Goal: Task Accomplishment & Management: Complete application form

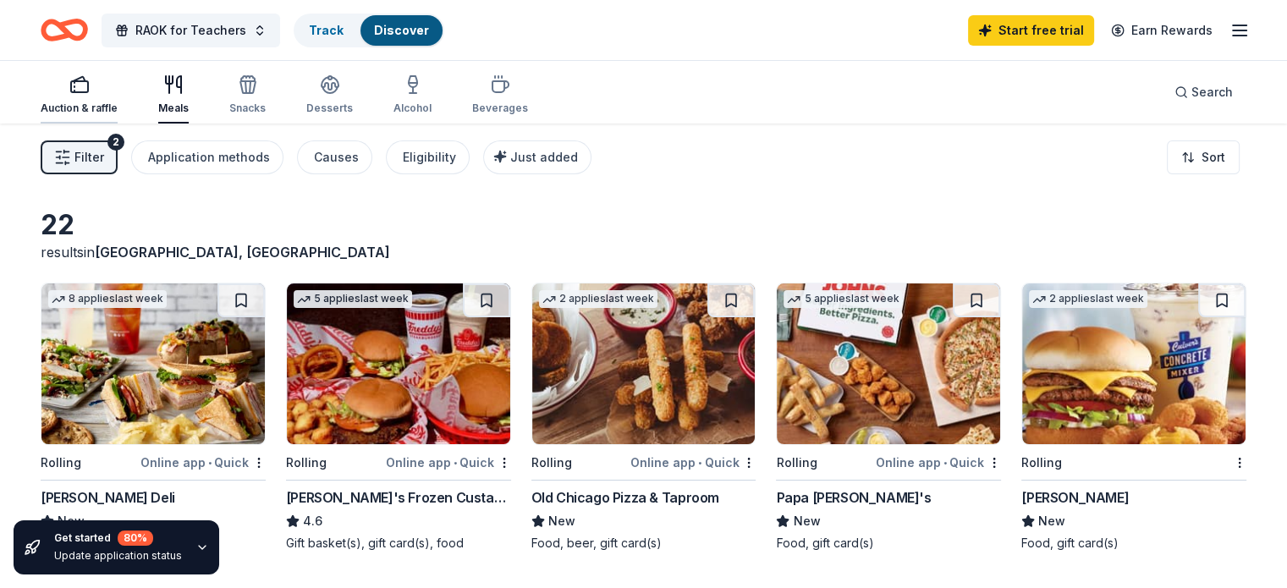
click at [118, 98] on div "Auction & raffle" at bounding box center [79, 94] width 77 height 41
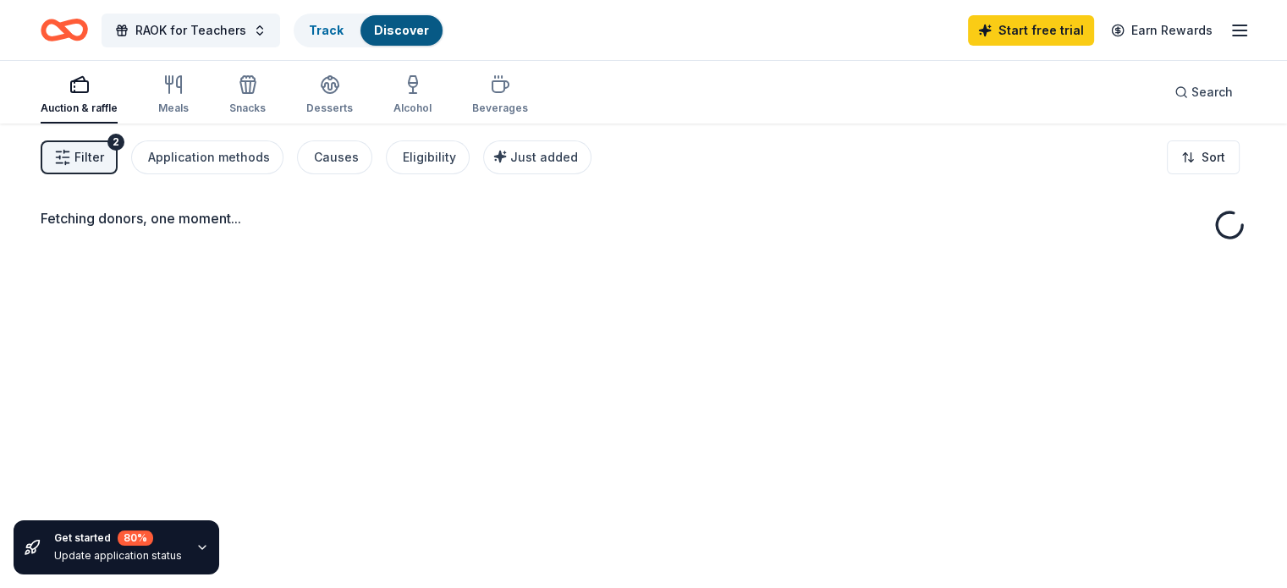
click at [104, 158] on span "Filter" at bounding box center [89, 157] width 30 height 20
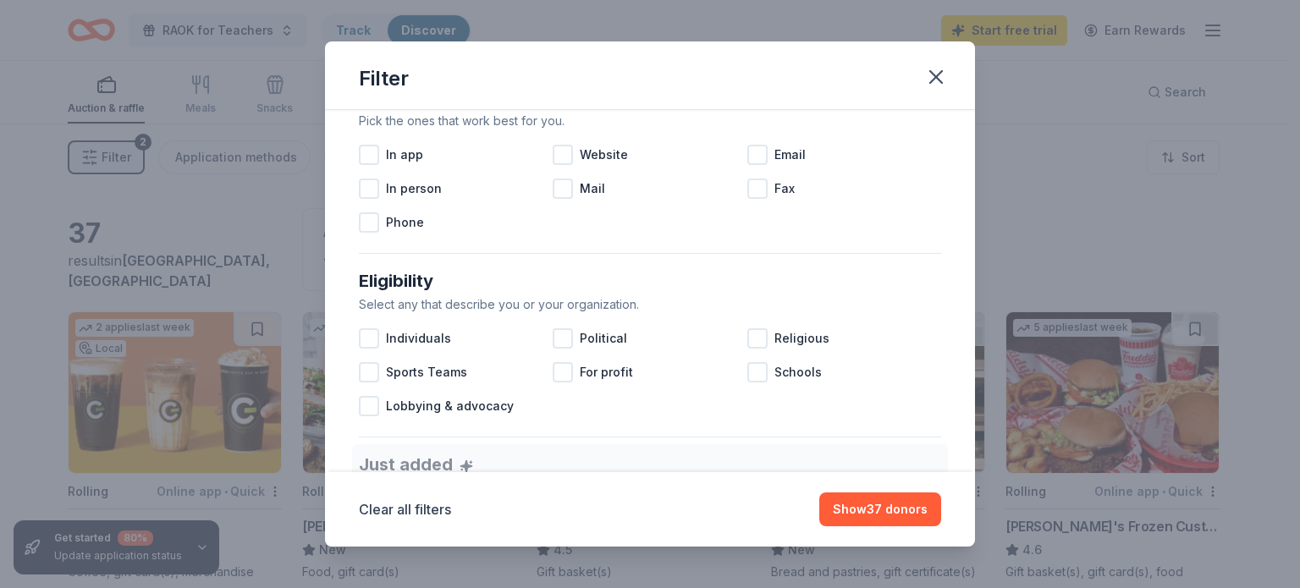
scroll to position [355, 0]
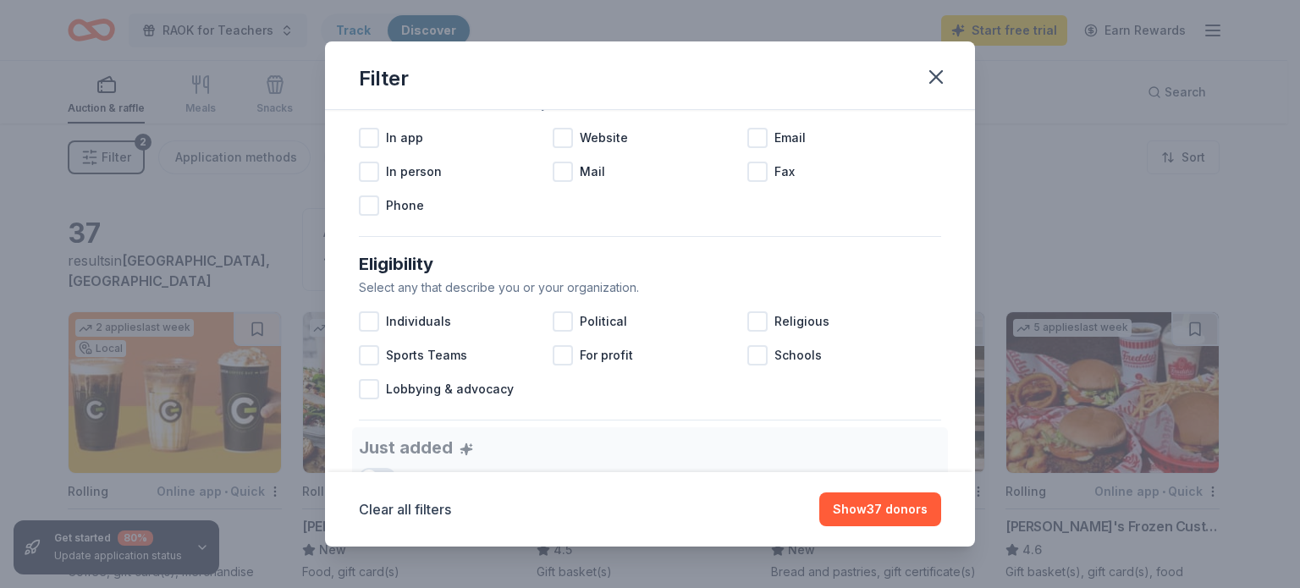
drag, startPoint x: 957, startPoint y: 289, endPoint x: 952, endPoint y: 366, distance: 76.3
click at [952, 366] on div "Causes Find donors that support causes like yours. Animals Art & Culture Childr…" at bounding box center [650, 291] width 650 height 362
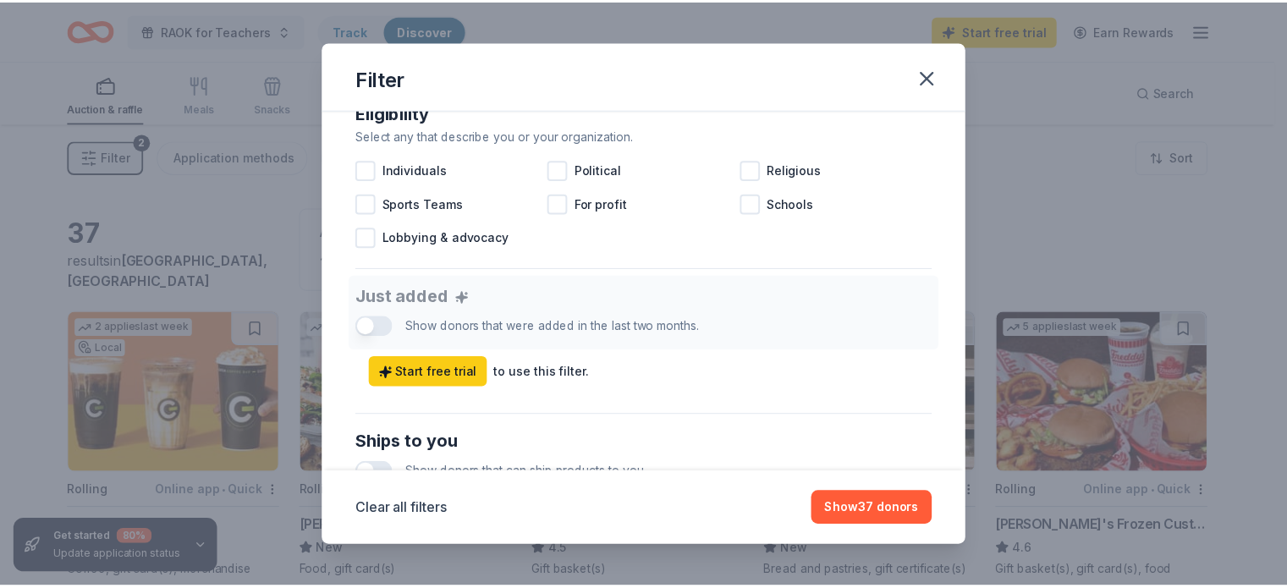
scroll to position [0, 0]
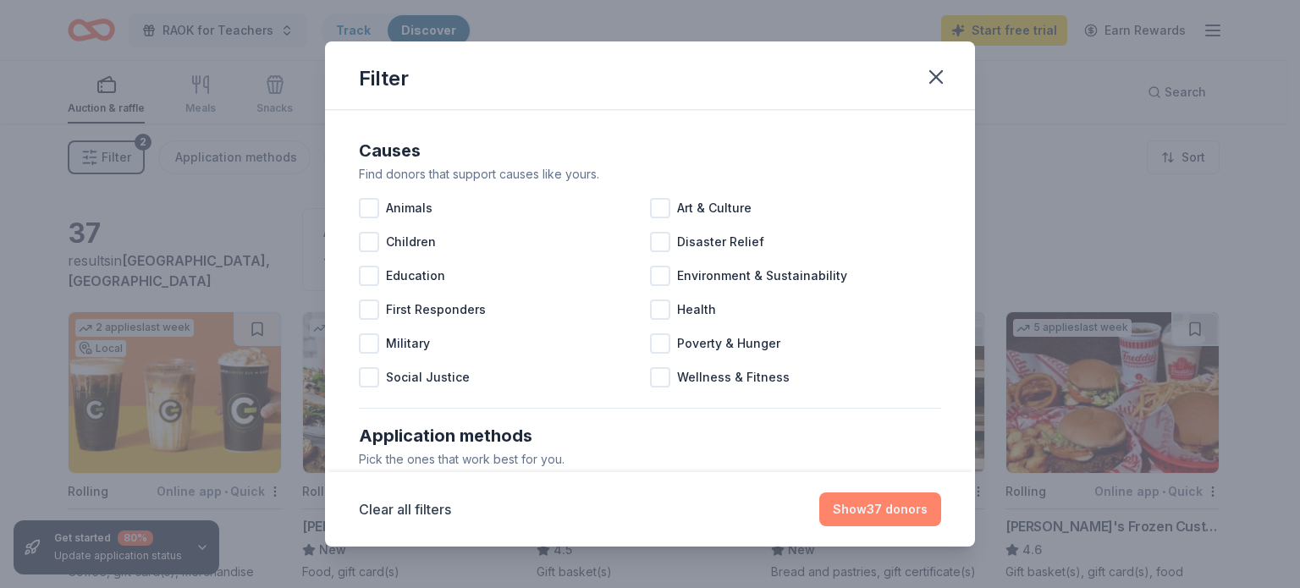
click at [898, 515] on button "Show 37 donors" at bounding box center [880, 510] width 122 height 34
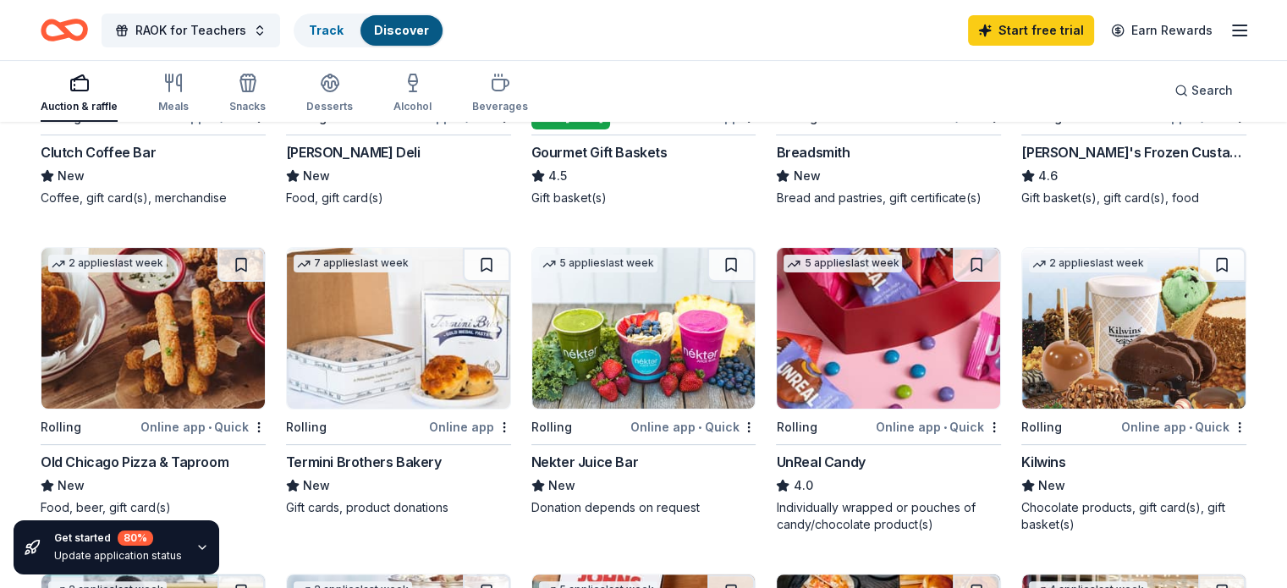
scroll to position [366, 0]
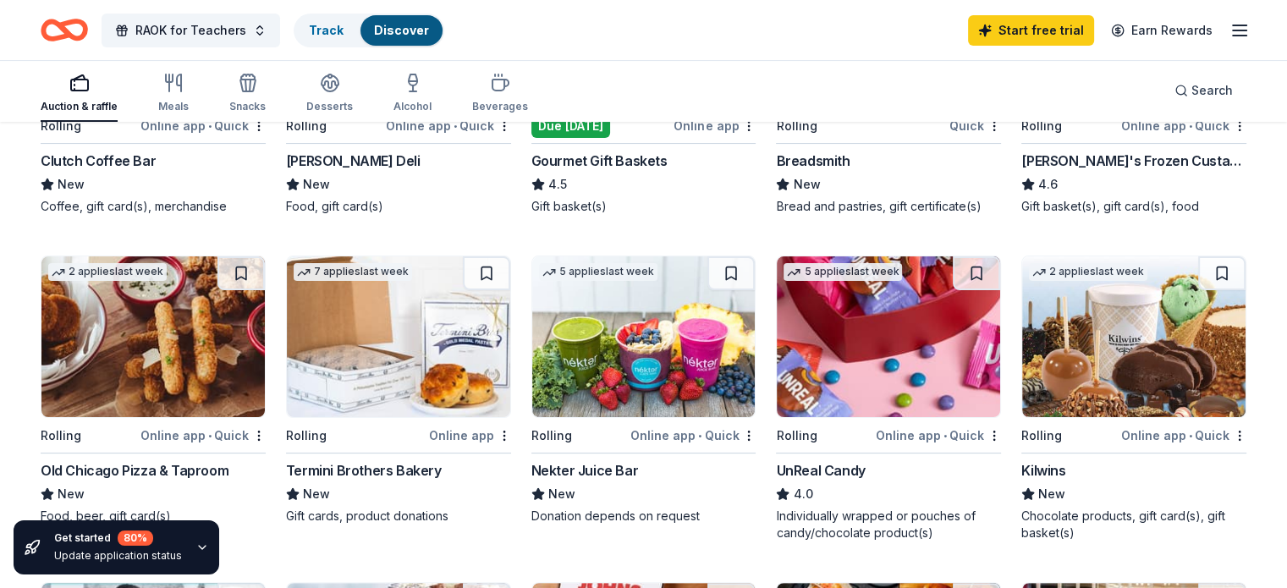
click at [1047, 323] on img at bounding box center [1133, 336] width 223 height 161
click at [344, 35] on link "Track" at bounding box center [326, 30] width 35 height 14
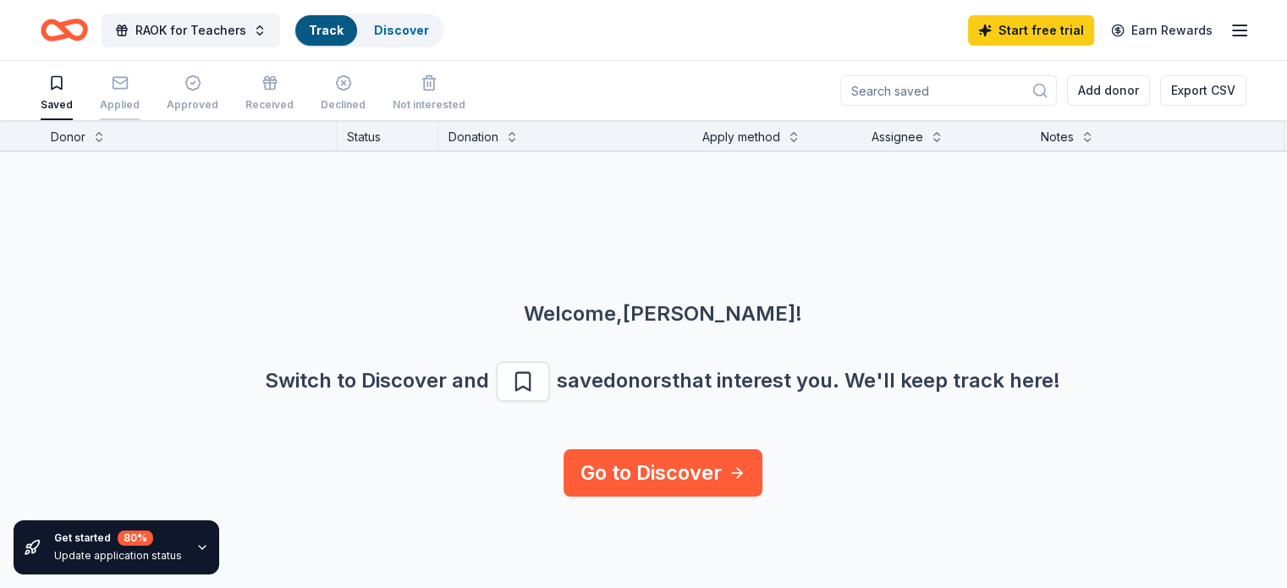
click at [129, 84] on icon "button" at bounding box center [120, 82] width 17 height 17
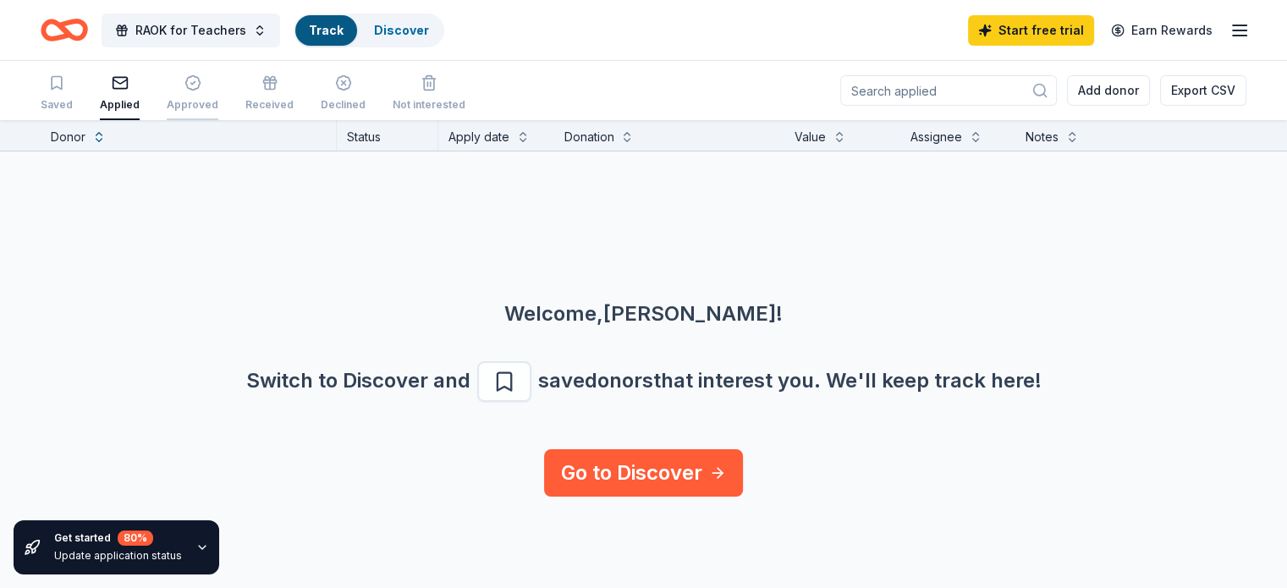
click at [207, 91] on div "Approved" at bounding box center [193, 92] width 52 height 37
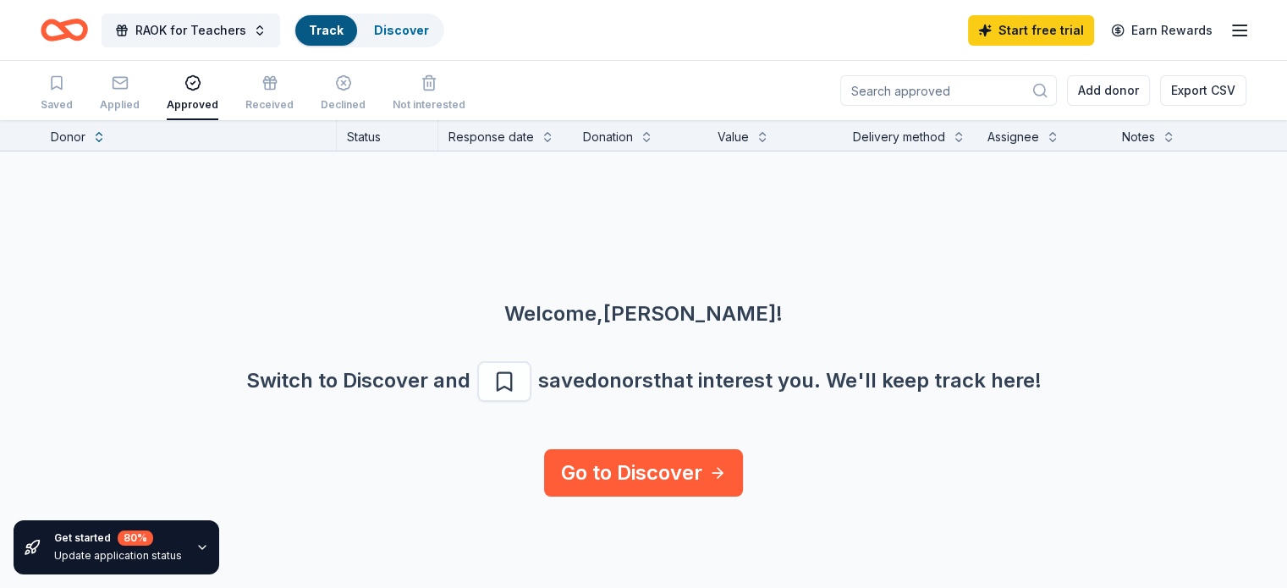
click at [262, 103] on div "Saved Applied Approved Received Declined Not interested" at bounding box center [253, 94] width 425 height 52
click at [280, 103] on div "Received" at bounding box center [269, 105] width 48 height 14
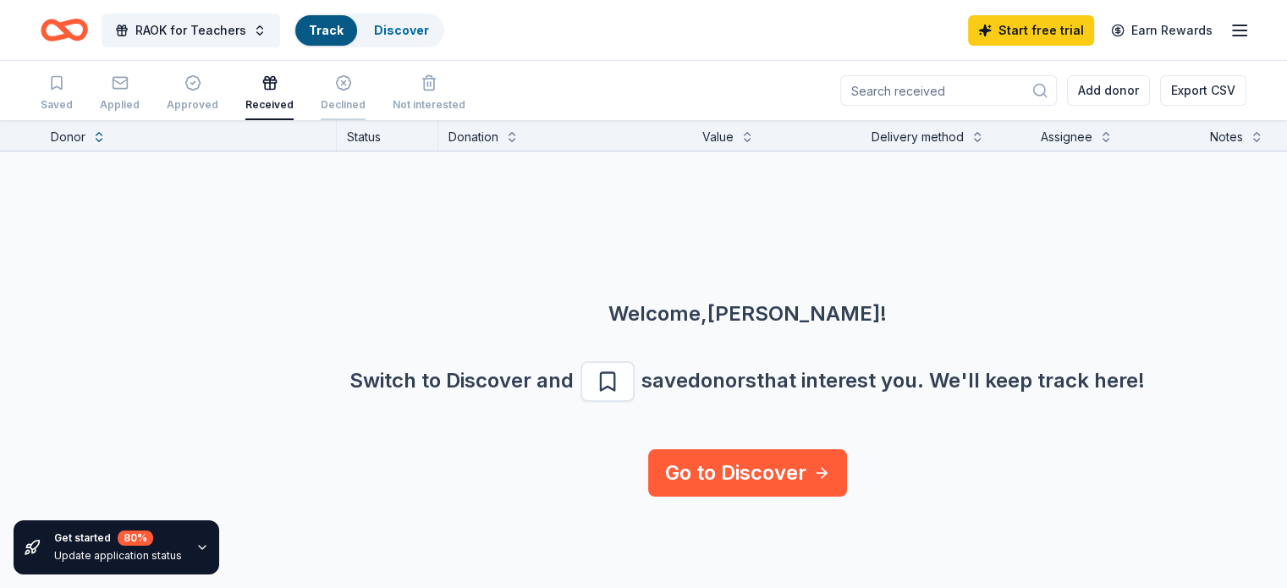
click at [361, 108] on div "Declined" at bounding box center [343, 105] width 45 height 14
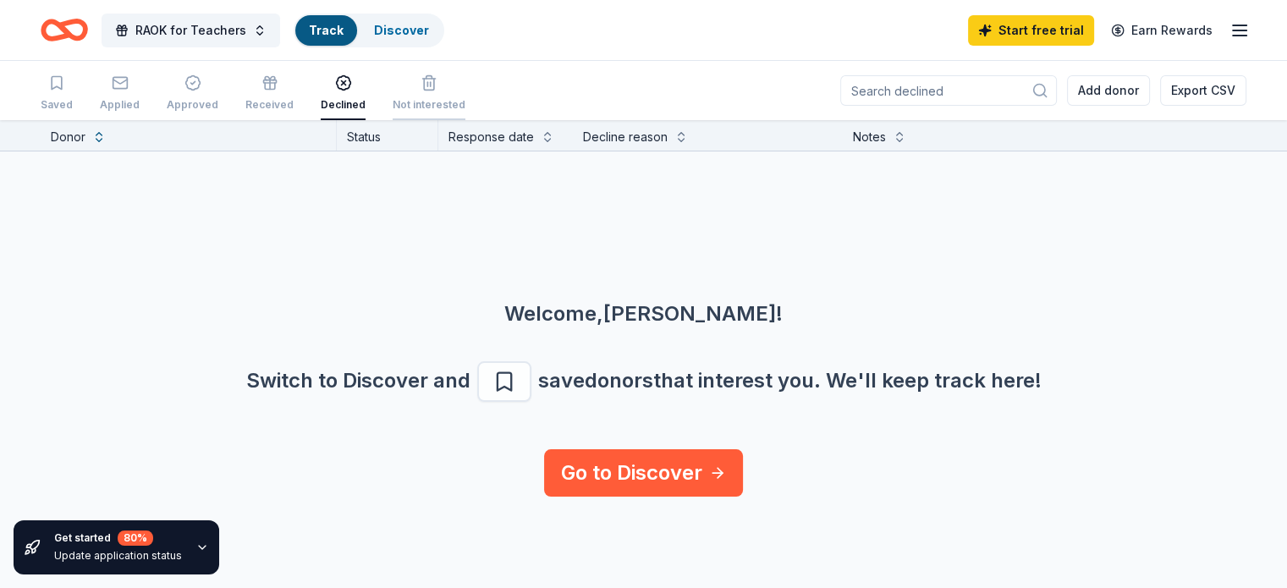
click at [429, 105] on div "Not interested" at bounding box center [429, 105] width 73 height 14
click at [88, 30] on icon "Home" at bounding box center [64, 30] width 47 height 40
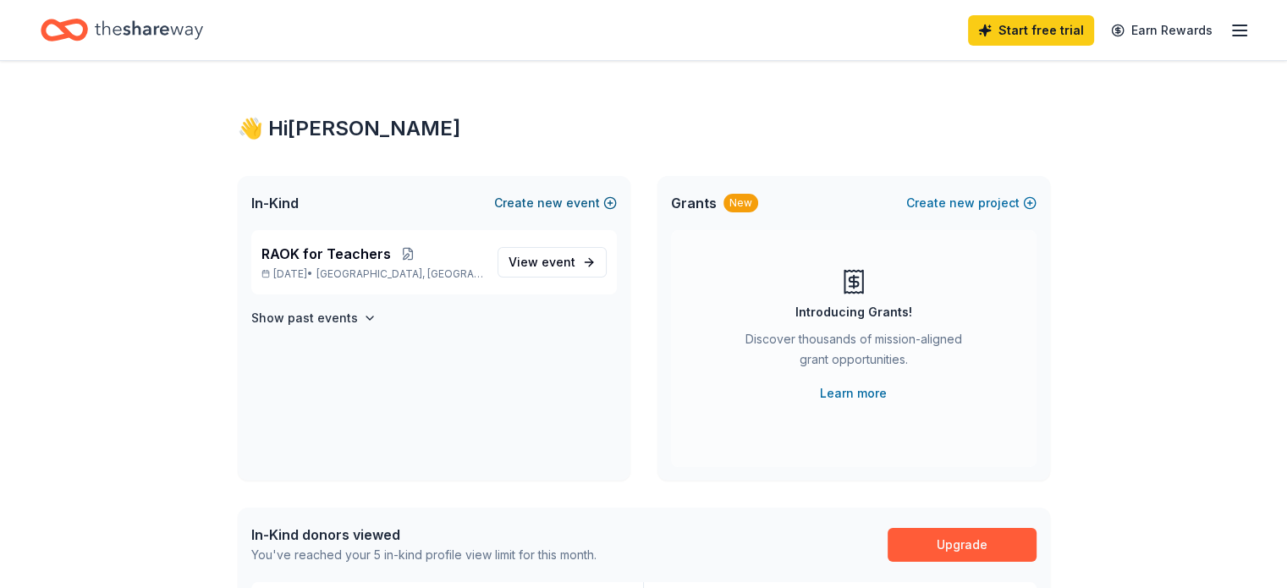
click at [586, 205] on button "Create new event" at bounding box center [555, 203] width 123 height 20
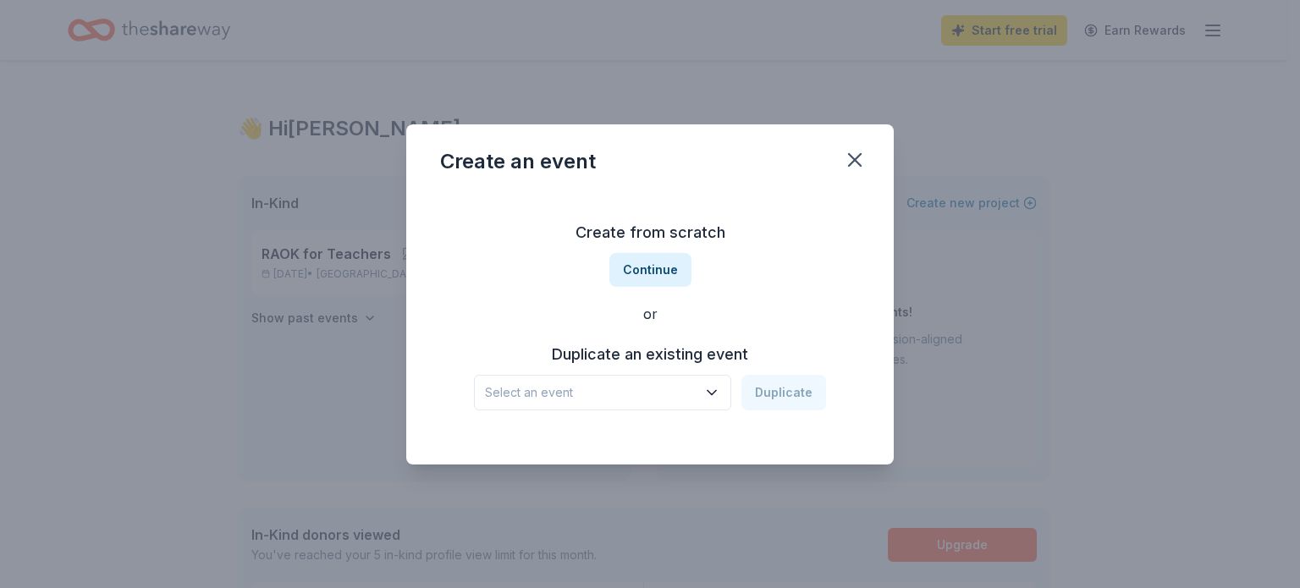
click at [587, 399] on span "Select an event" at bounding box center [591, 393] width 212 height 20
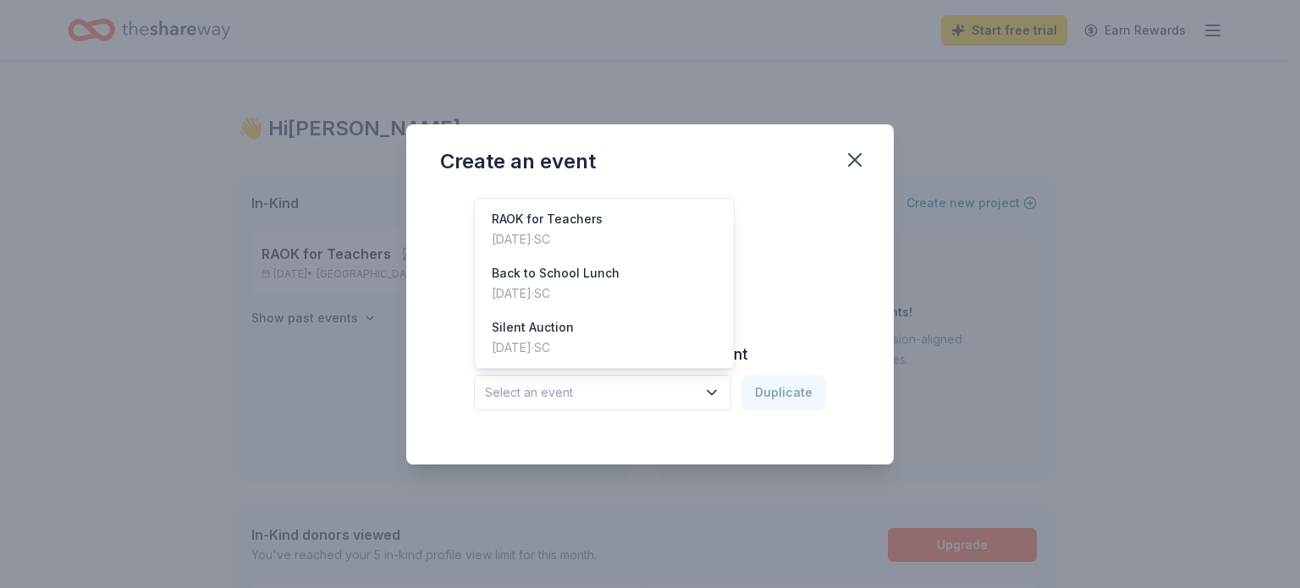
click at [835, 317] on div "Create from scratch Continue or Duplicate an existing event Select an event Dup…" at bounding box center [650, 314] width 420 height 245
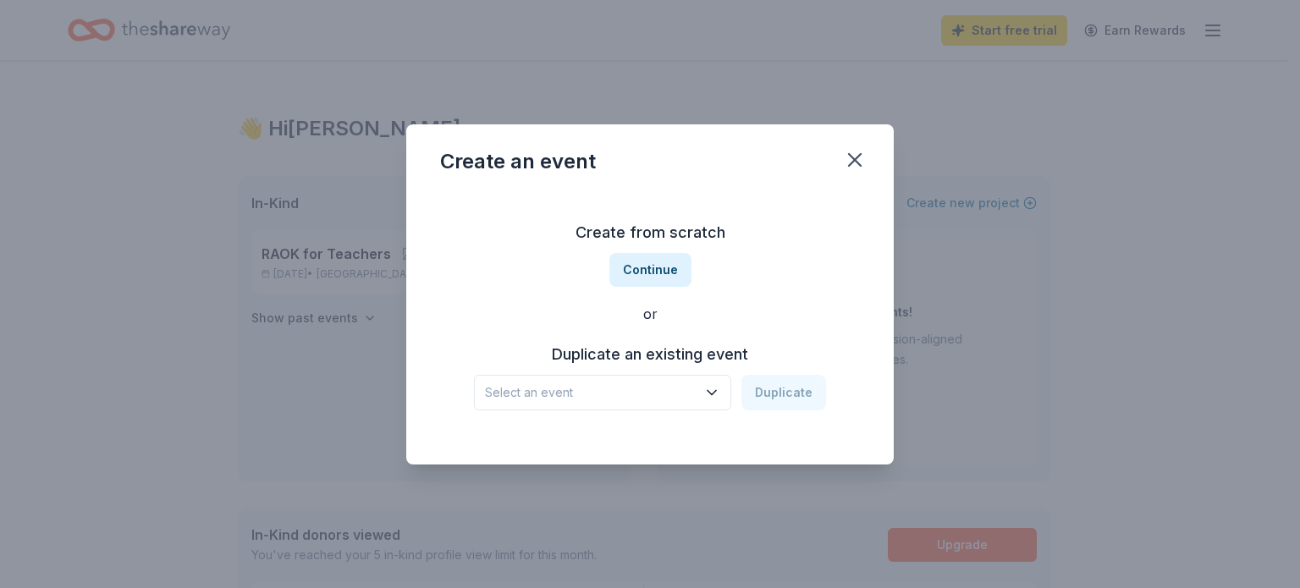
click at [660, 388] on span "Select an event" at bounding box center [591, 393] width 212 height 20
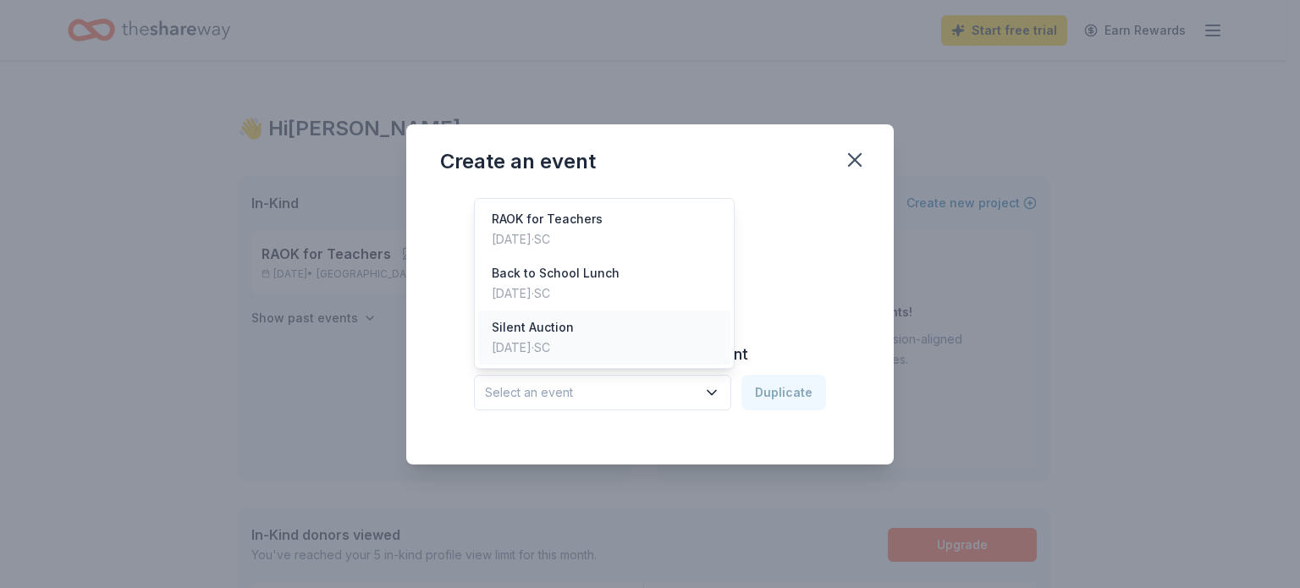
click at [619, 346] on div "Silent Auction [DATE] · SC" at bounding box center [604, 338] width 252 height 54
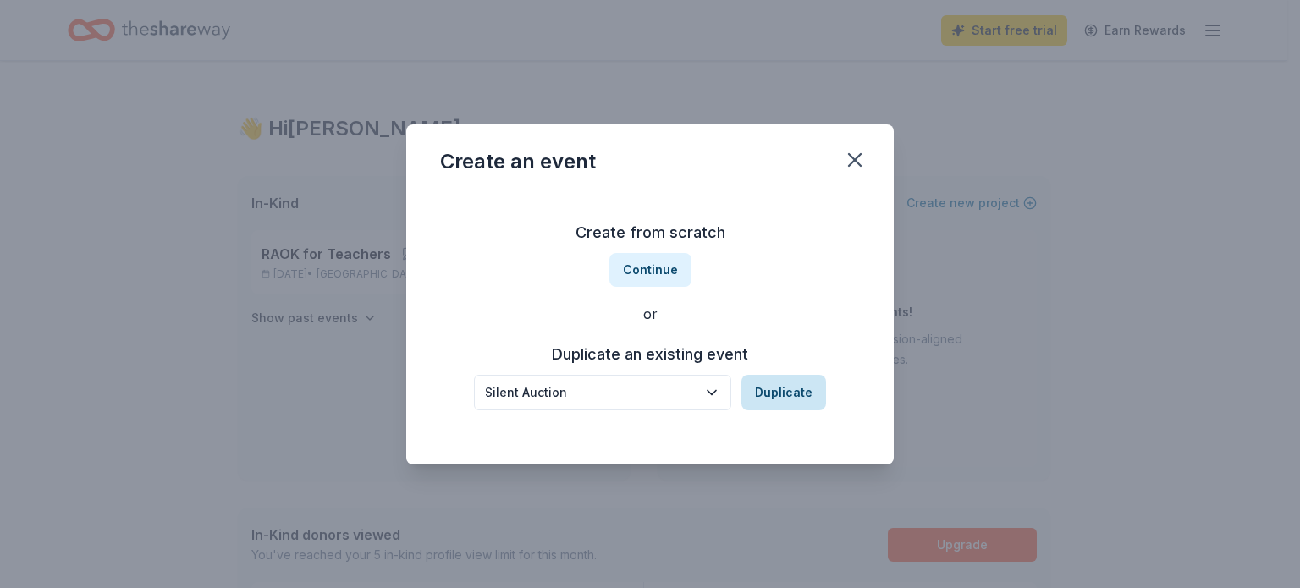
click at [777, 395] on button "Duplicate" at bounding box center [783, 393] width 85 height 36
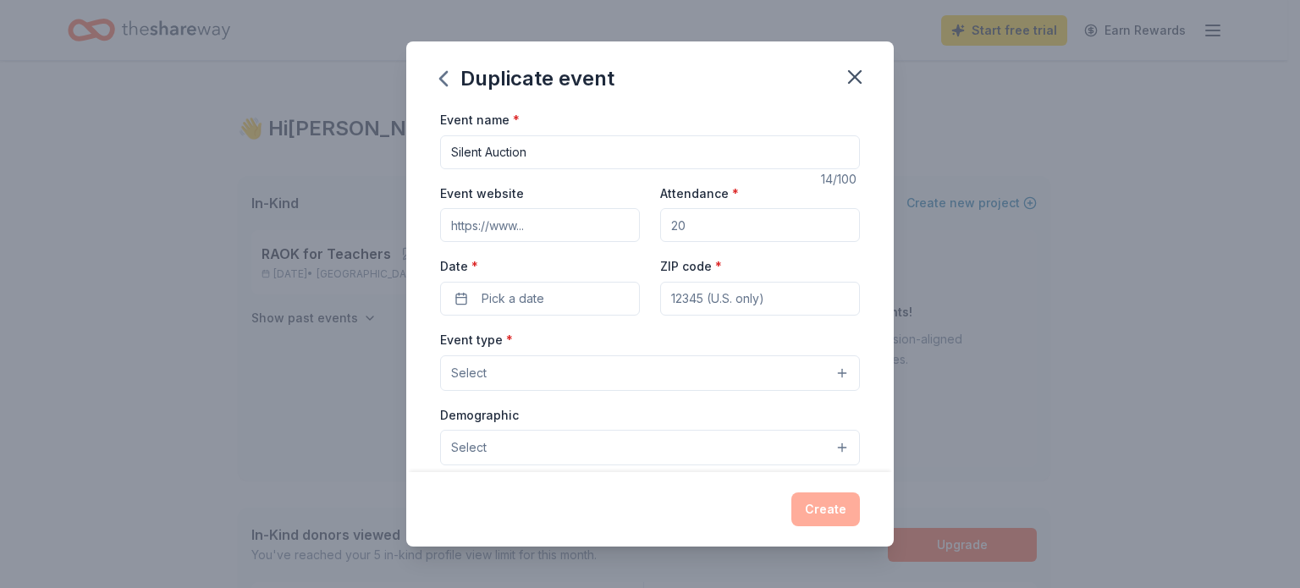
click at [545, 155] on input "Silent Auction" at bounding box center [650, 152] width 420 height 34
type input "Silent Auction- Winter Wonderland"
click at [488, 226] on input "Event website" at bounding box center [540, 225] width 200 height 34
paste input "[URL][DOMAIN_NAME]"
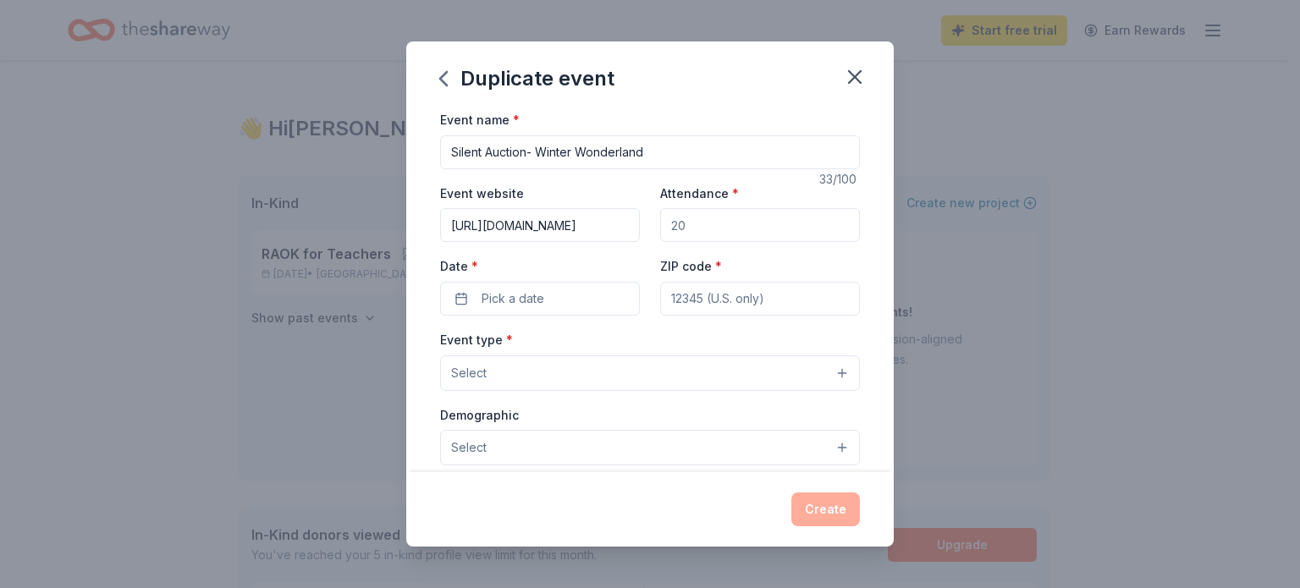
type input "[URL][DOMAIN_NAME]"
click at [723, 229] on input "Attendance *" at bounding box center [760, 225] width 200 height 34
type input "5"
type input "700"
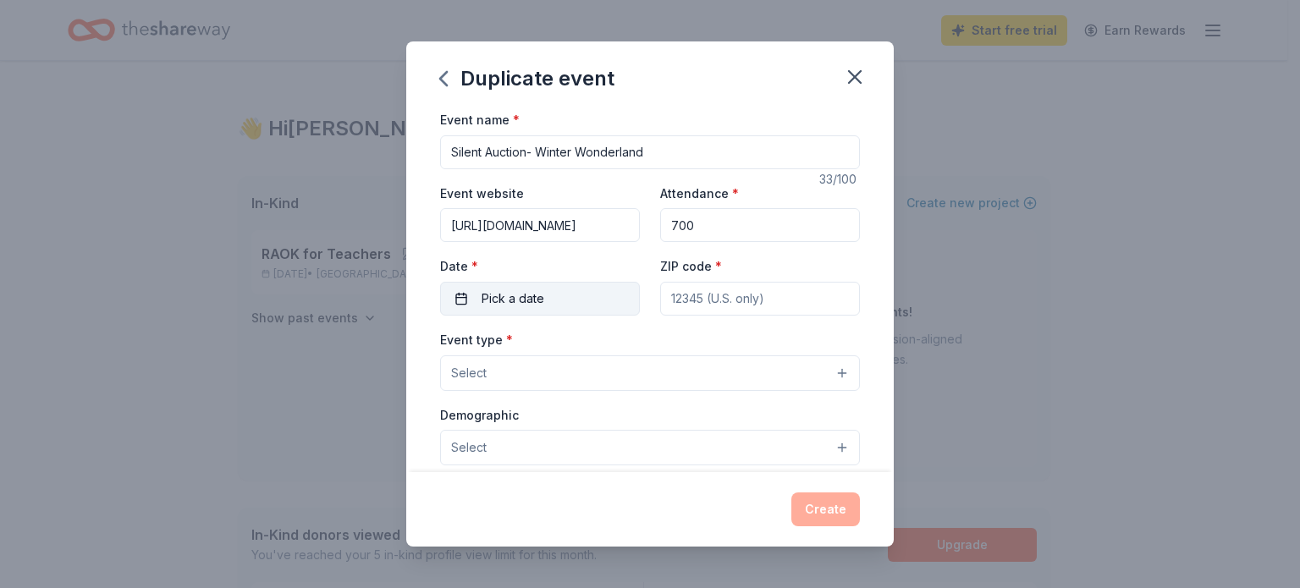
click at [548, 290] on button "Pick a date" at bounding box center [540, 299] width 200 height 34
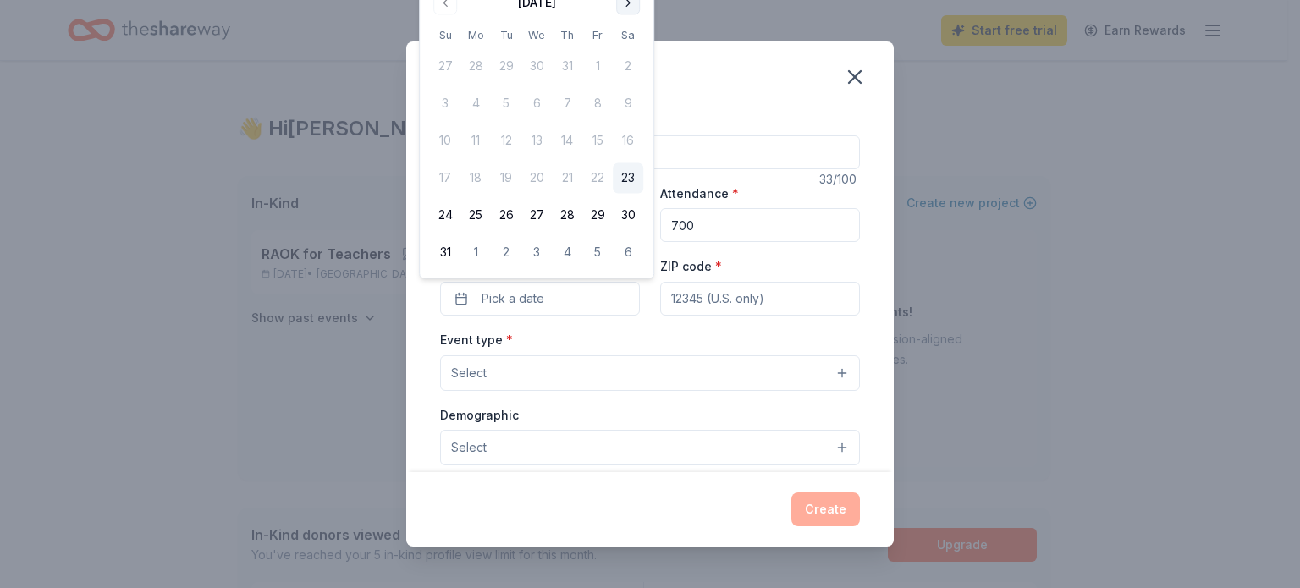
click at [628, 6] on button "Go to next month" at bounding box center [628, 3] width 24 height 24
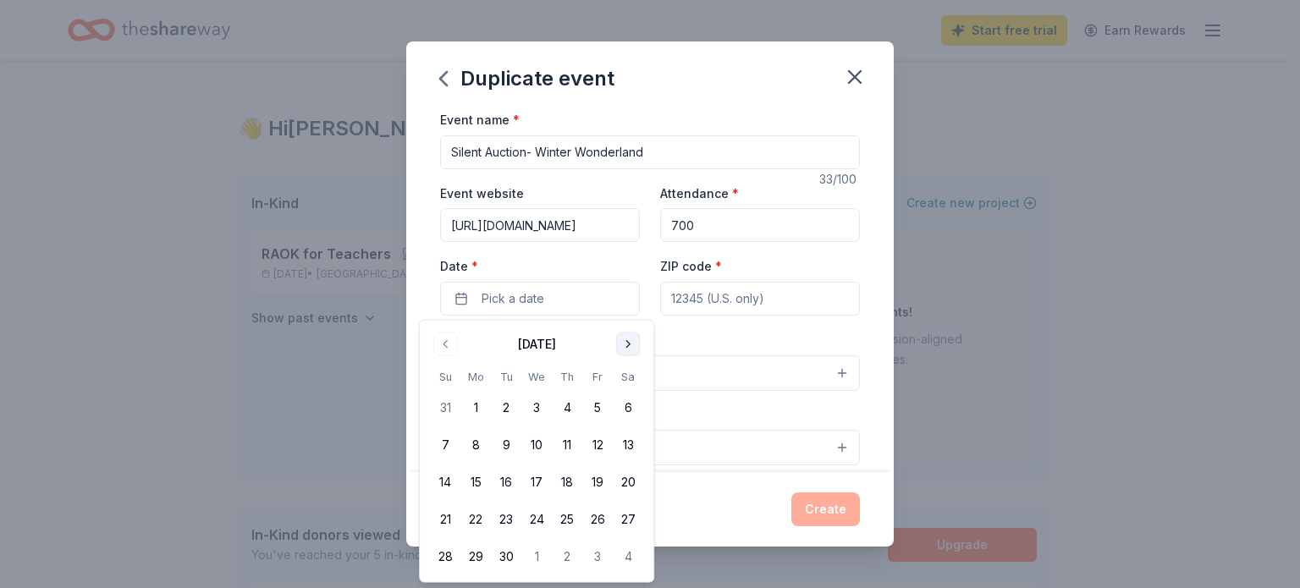
click at [625, 344] on button "Go to next month" at bounding box center [628, 345] width 24 height 24
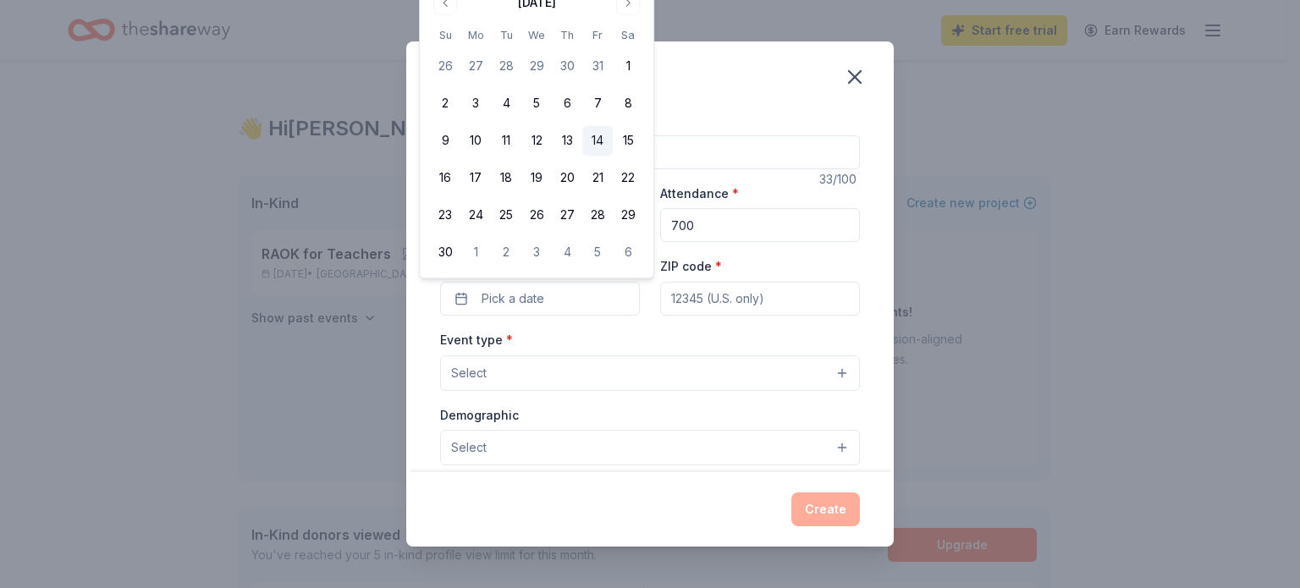
click at [590, 138] on button "14" at bounding box center [597, 141] width 30 height 30
click at [719, 303] on input "ZIP code *" at bounding box center [760, 299] width 200 height 34
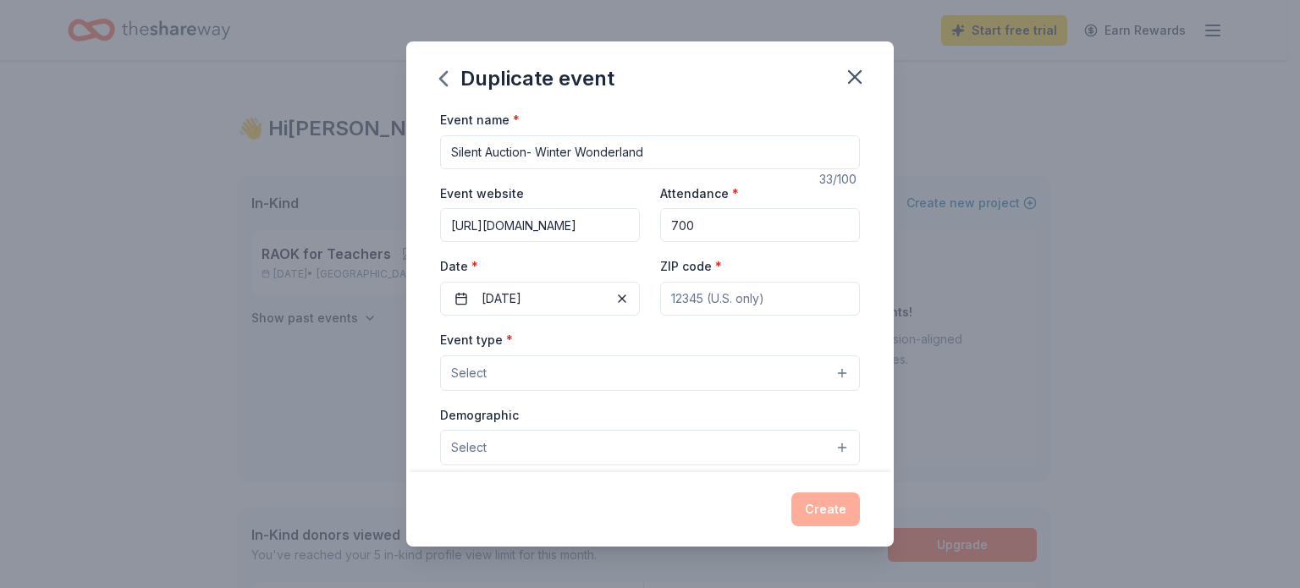
type input "29715"
type input "[STREET_ADDRESS][PERSON_NAME]"
type input "28"
click at [603, 372] on button "Select" at bounding box center [650, 373] width 420 height 36
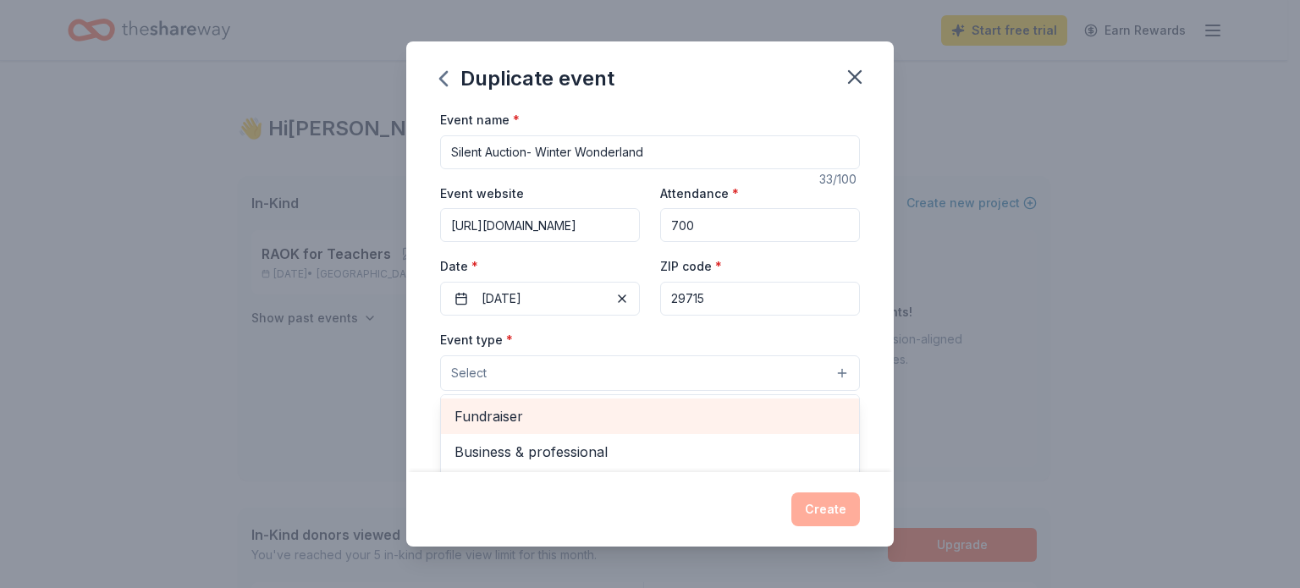
click at [699, 419] on span "Fundraiser" at bounding box center [649, 416] width 391 height 22
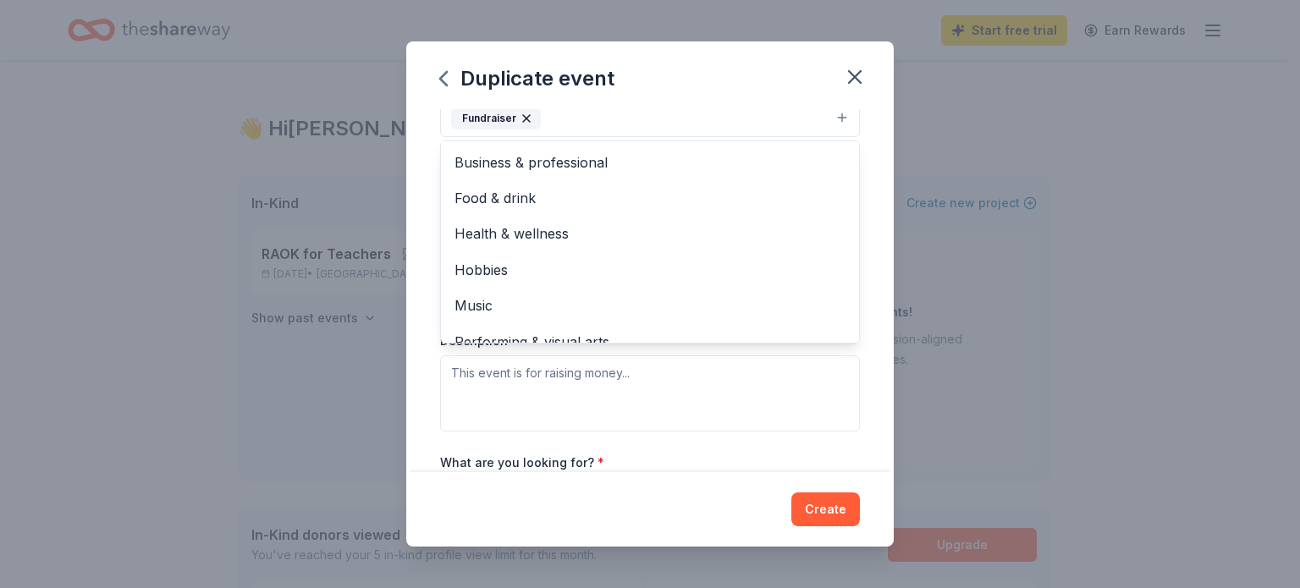
scroll to position [20, 0]
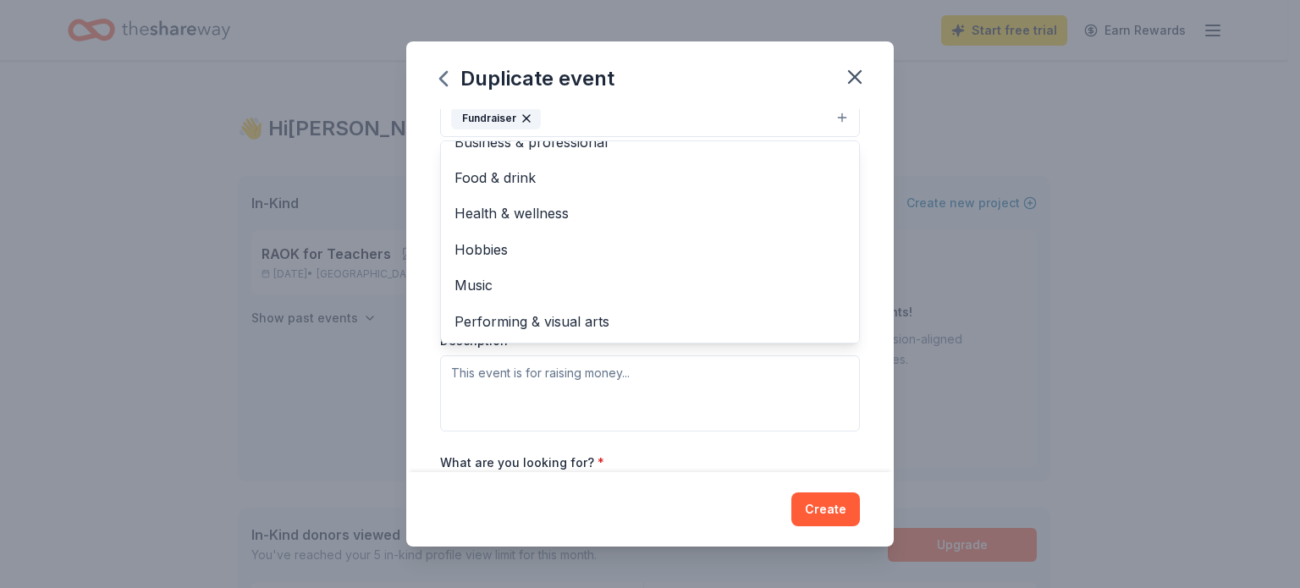
click at [853, 331] on div "Event name * Silent Auction- Winter Wonderland 33 /100 Event website [URL][DOMA…" at bounding box center [649, 290] width 487 height 363
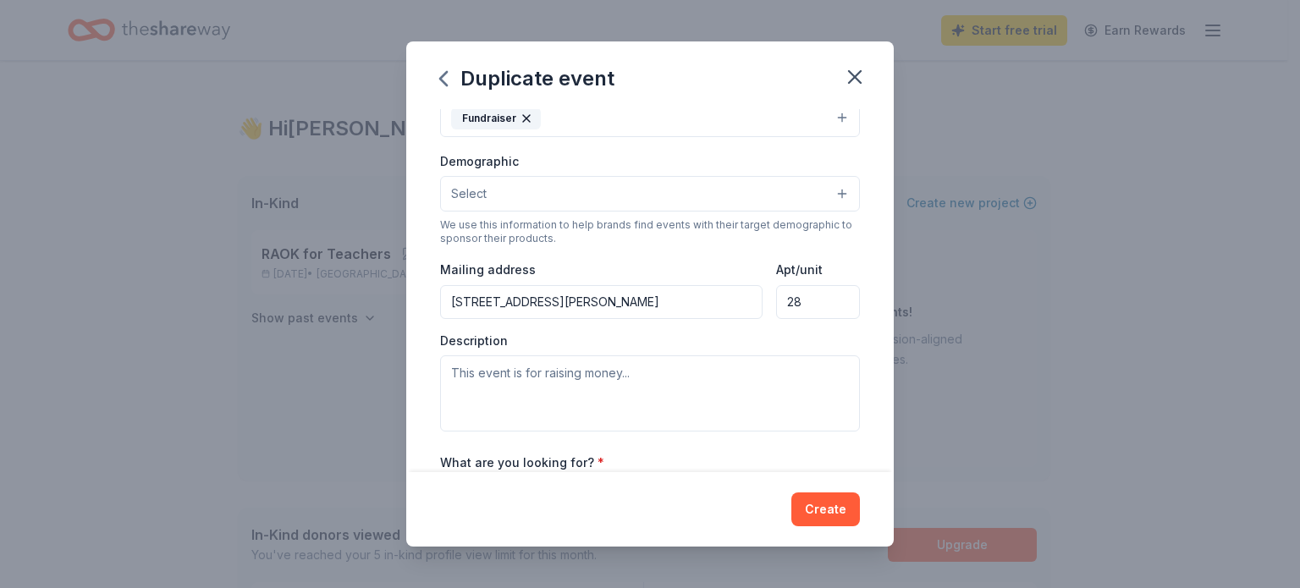
scroll to position [246, 0]
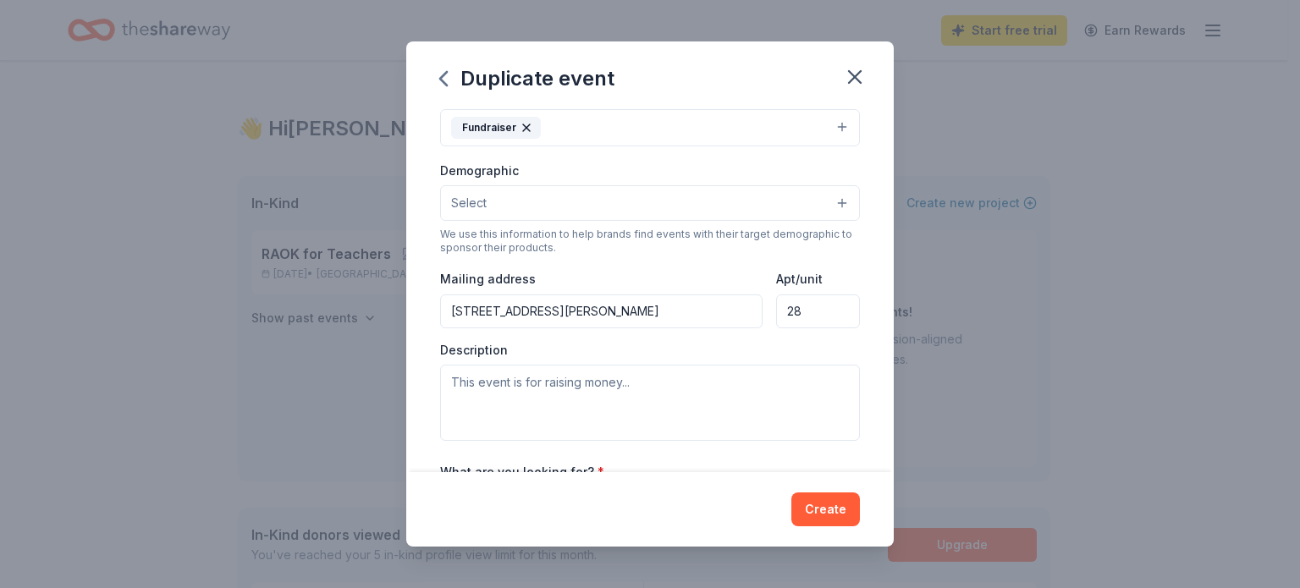
drag, startPoint x: 792, startPoint y: 309, endPoint x: 718, endPoint y: 307, distance: 74.5
click at [718, 307] on div "Mailing address [STREET_ADDRESS][PERSON_NAME]" at bounding box center [650, 298] width 420 height 60
drag, startPoint x: 657, startPoint y: 314, endPoint x: 195, endPoint y: 265, distance: 464.7
click at [195, 265] on div "Duplicate event Event name * Silent Auction- Winter Wonderland 33 /100 Event we…" at bounding box center [650, 294] width 1300 height 588
paste input "[STREET_ADDRESS]"
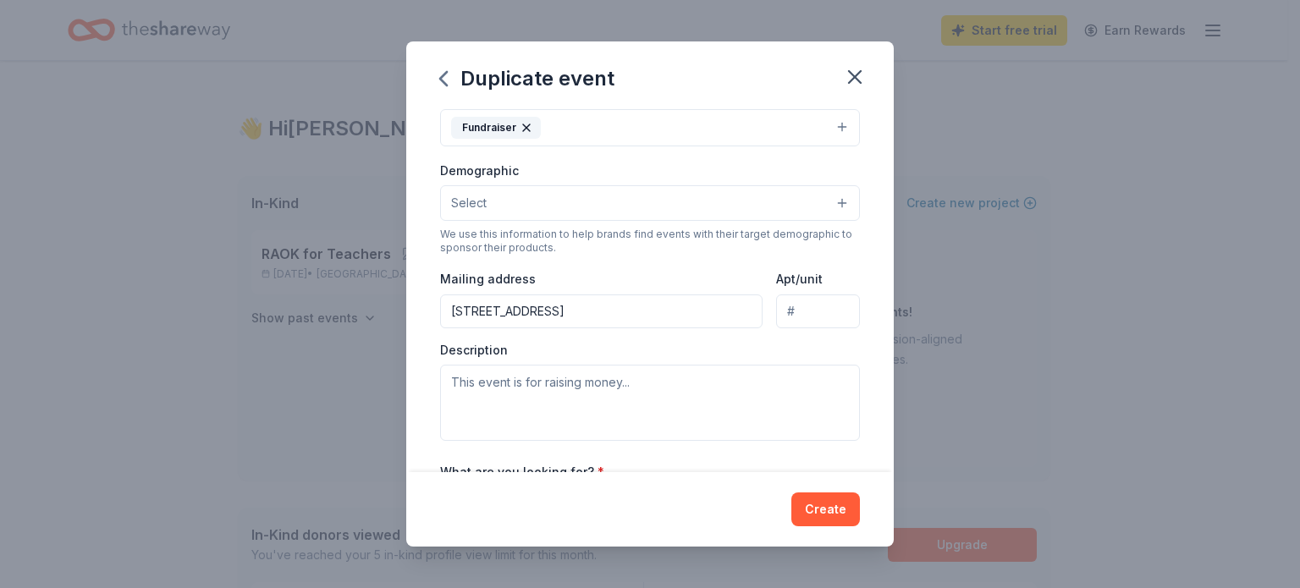
type input "[STREET_ADDRESS]"
click at [605, 364] on div "Description" at bounding box center [650, 392] width 420 height 100
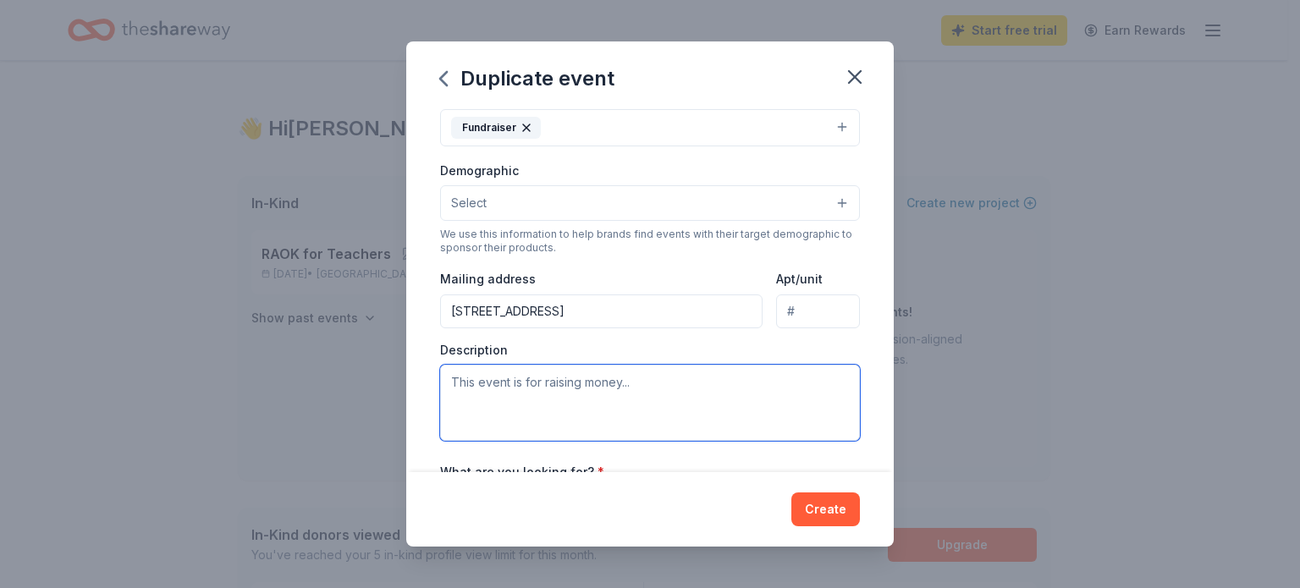
click at [595, 383] on textarea at bounding box center [650, 403] width 420 height 76
paste textarea "Families can shop for gifts, enjoy cookies and cocoa, and check out some winter…"
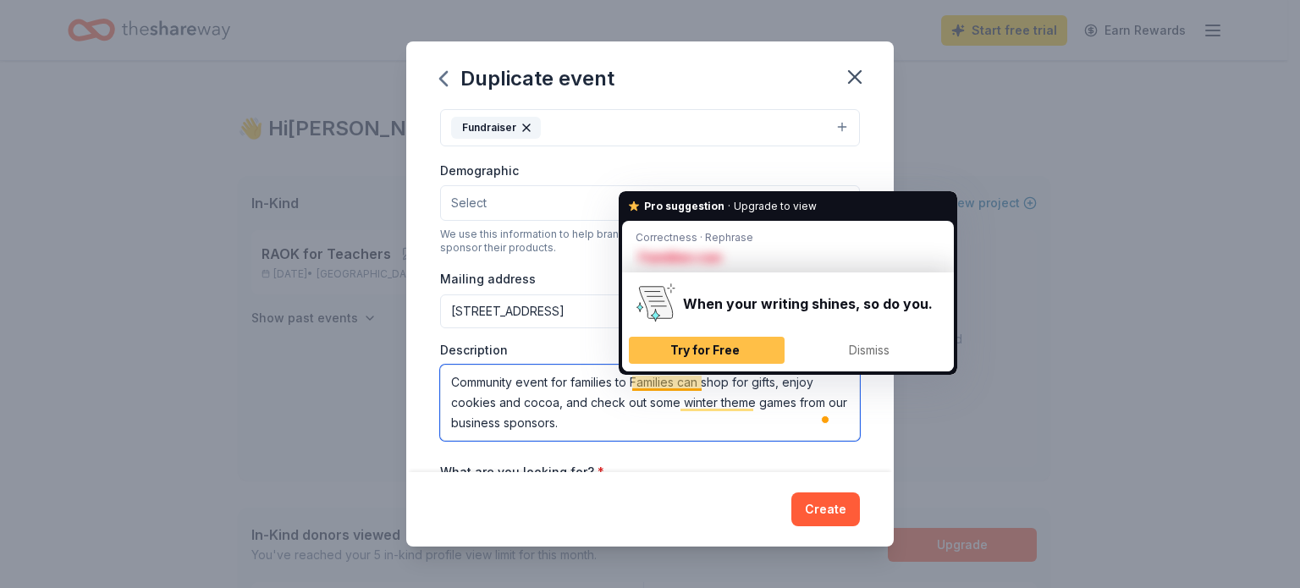
click at [636, 386] on textarea "Community event for families to Families can shop for gifts, enjoy cookies and …" at bounding box center [650, 403] width 420 height 76
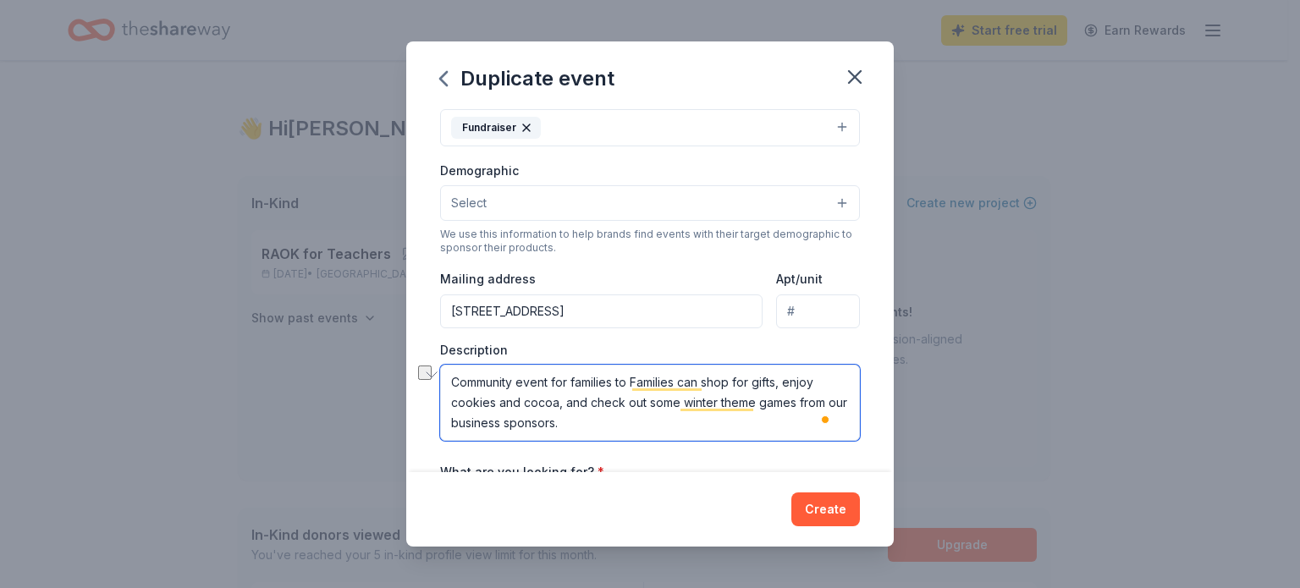
drag, startPoint x: 634, startPoint y: 385, endPoint x: 707, endPoint y: 379, distance: 73.0
click at [707, 379] on textarea "Community event for families to Families can shop for gifts, enjoy cookies and …" at bounding box center [650, 403] width 420 height 76
click at [558, 423] on textarea "Community event for families to shop for gifts, enjoy cookies and cocoa, and ch…" at bounding box center [650, 403] width 420 height 76
type textarea "Community event for families to shop for gifts, enjoy cookies and cocoa, and ch…"
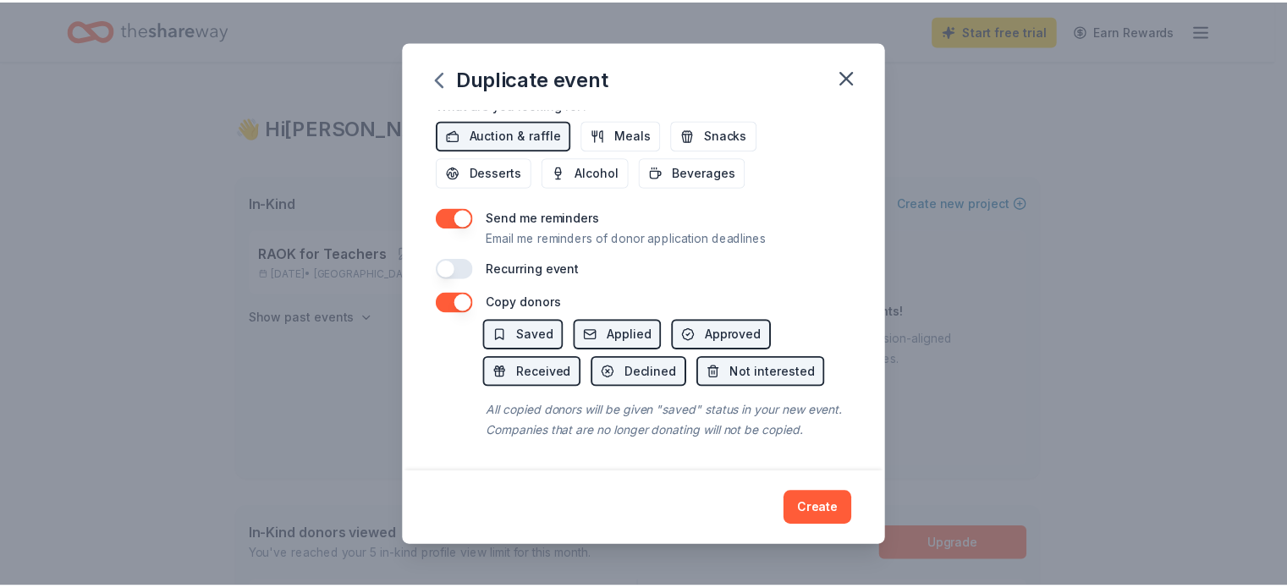
scroll to position [633, 0]
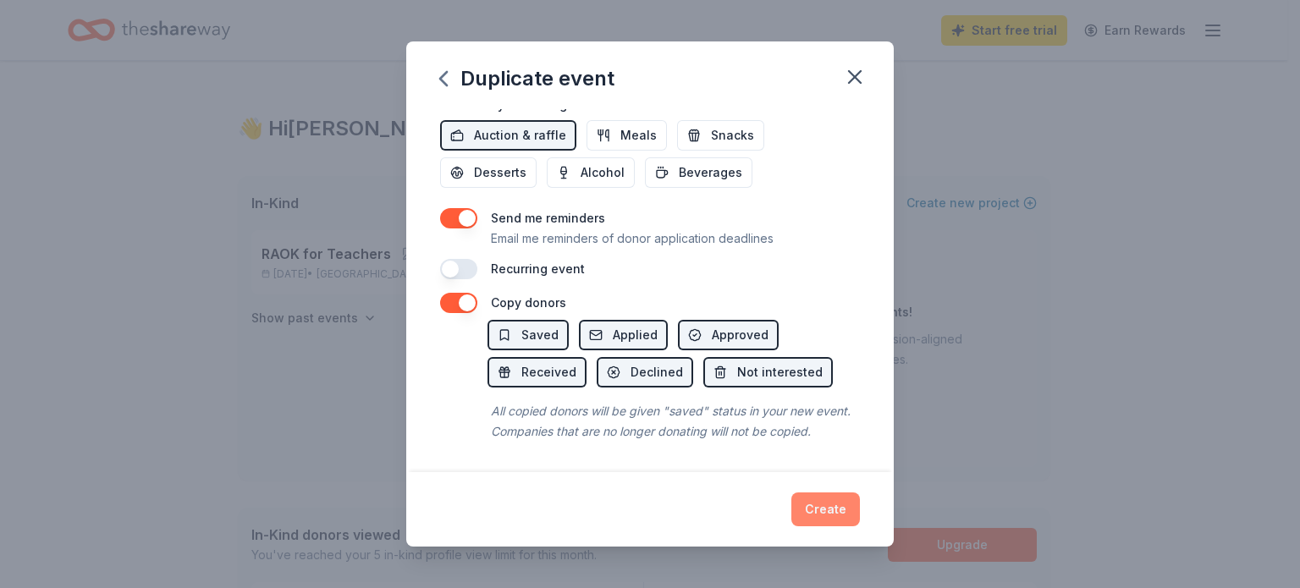
click at [819, 514] on button "Create" at bounding box center [825, 510] width 69 height 34
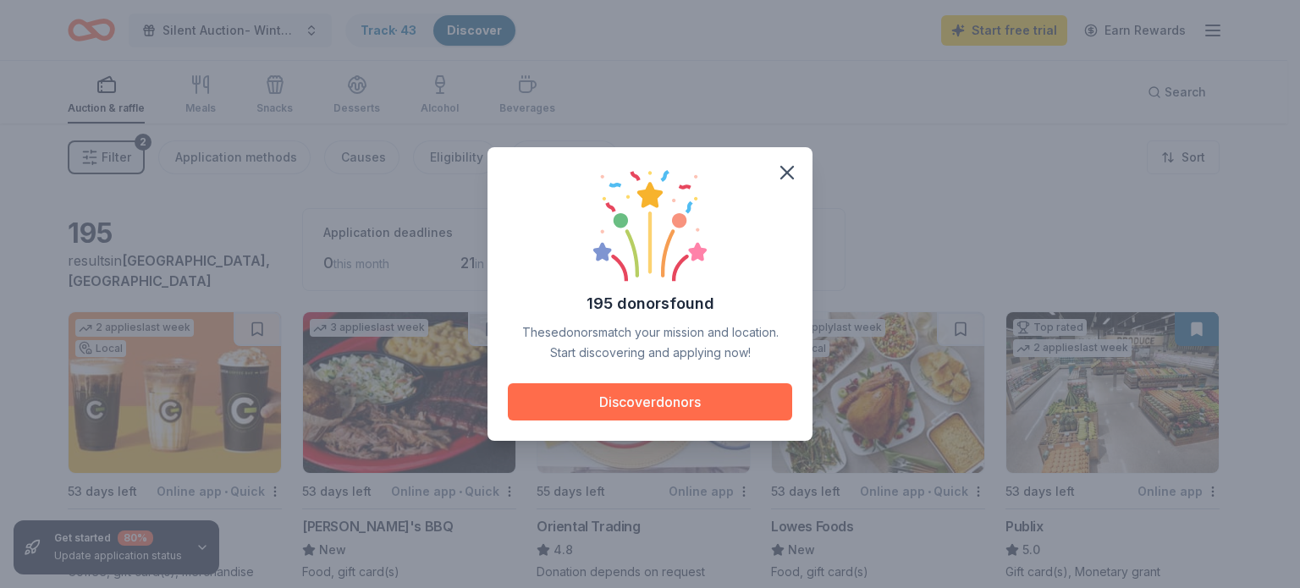
click at [666, 399] on button "Discover donors" at bounding box center [650, 401] width 284 height 37
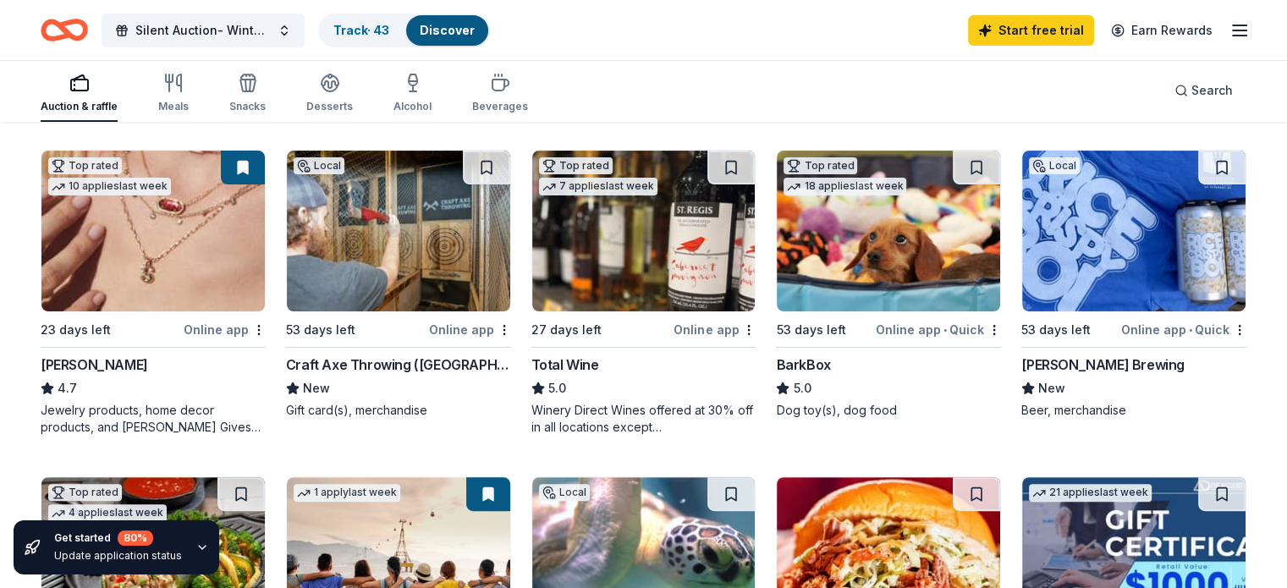
scroll to position [474, 0]
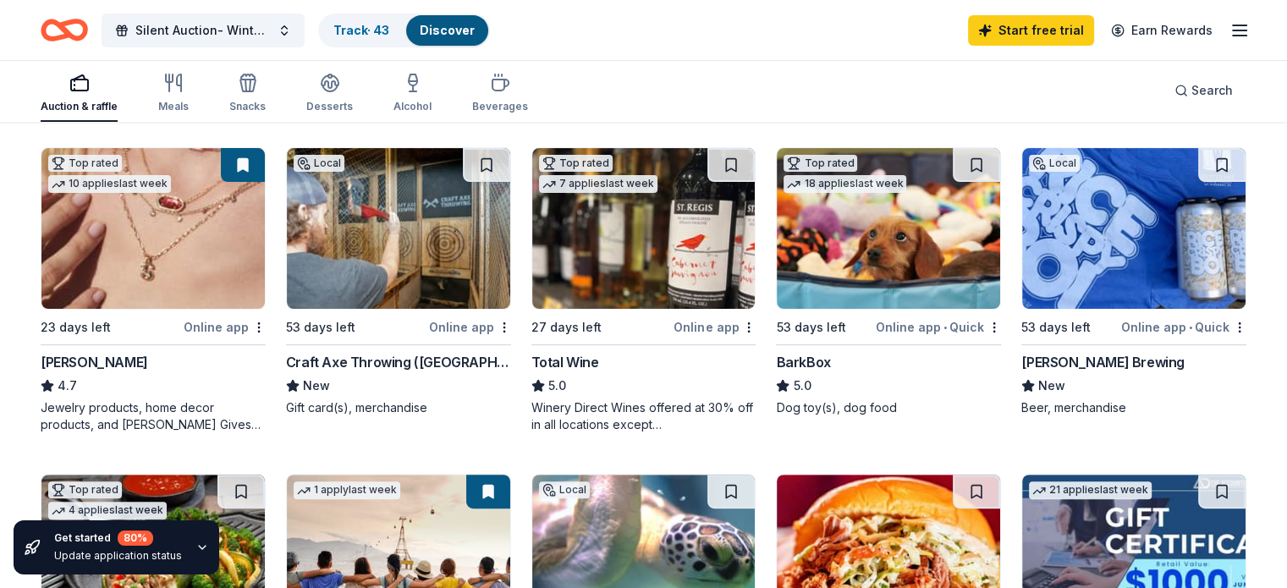
click at [152, 288] on img at bounding box center [152, 228] width 223 height 161
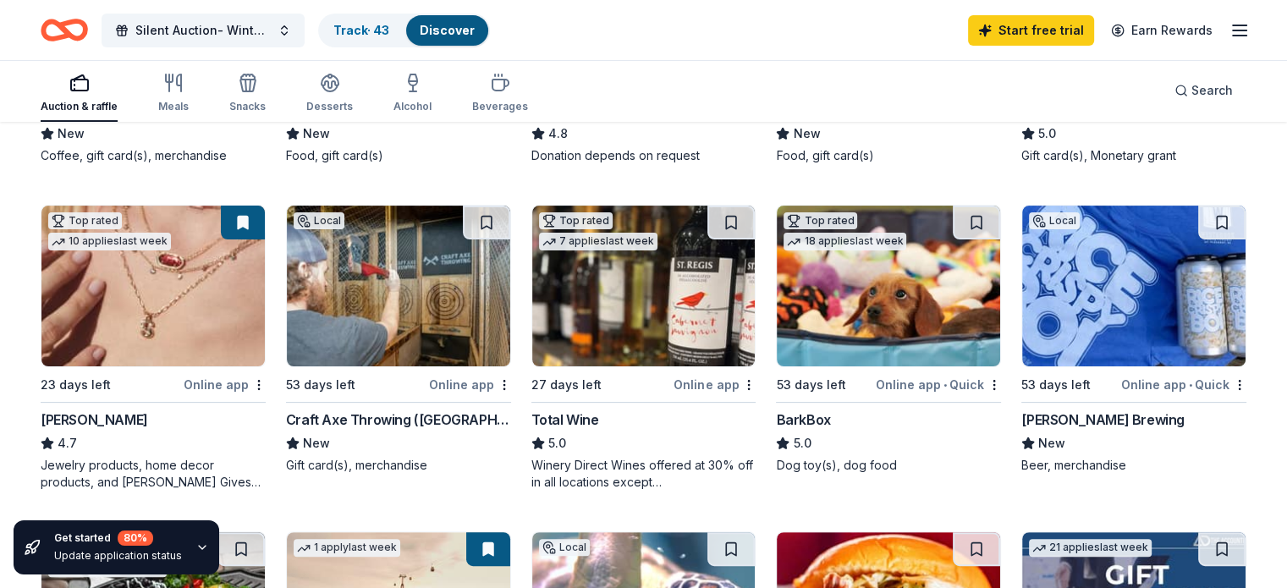
scroll to position [410, 0]
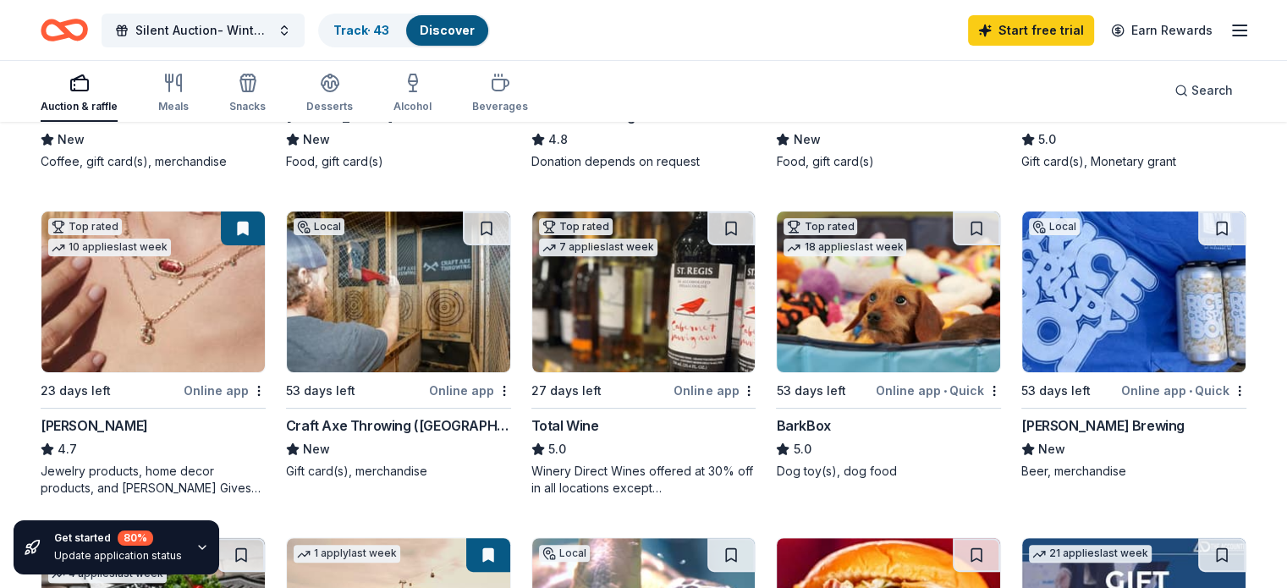
click at [88, 33] on icon "Home" at bounding box center [64, 30] width 47 height 40
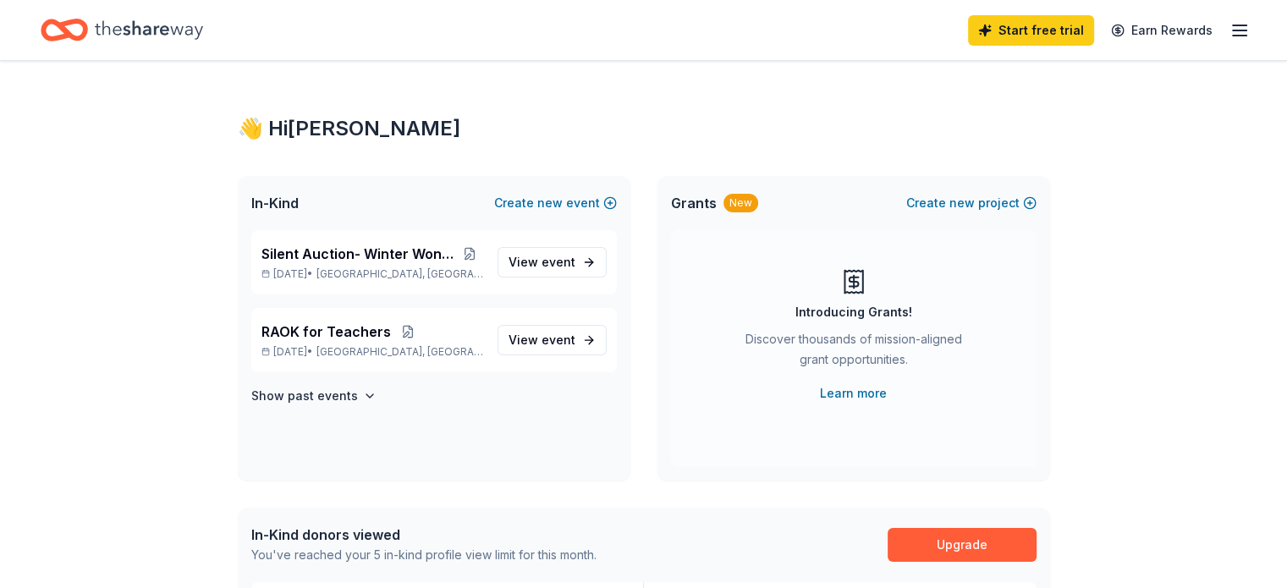
click at [1230, 38] on icon "button" at bounding box center [1240, 30] width 20 height 20
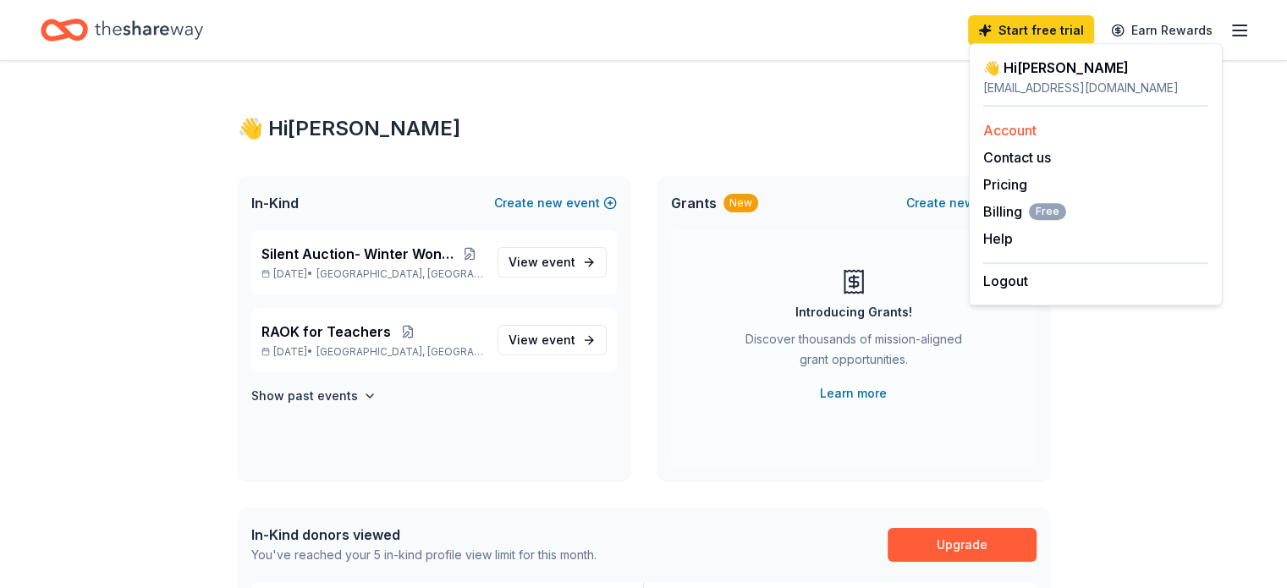
click at [1039, 130] on div "Account" at bounding box center [1095, 130] width 225 height 20
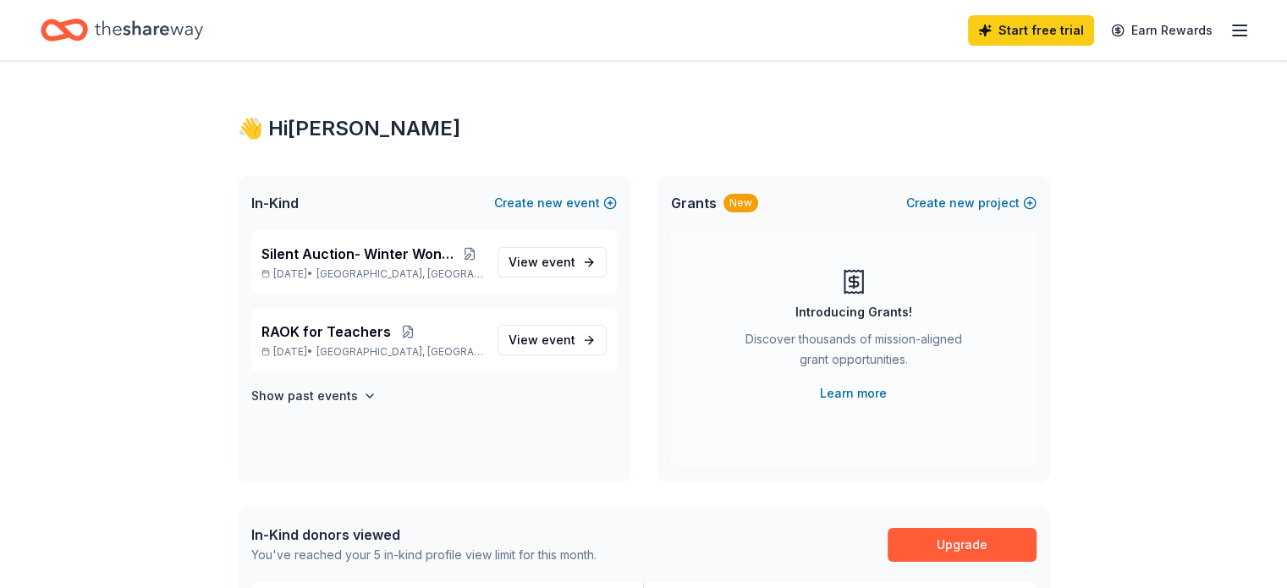
click at [1233, 36] on line "button" at bounding box center [1240, 36] width 14 height 0
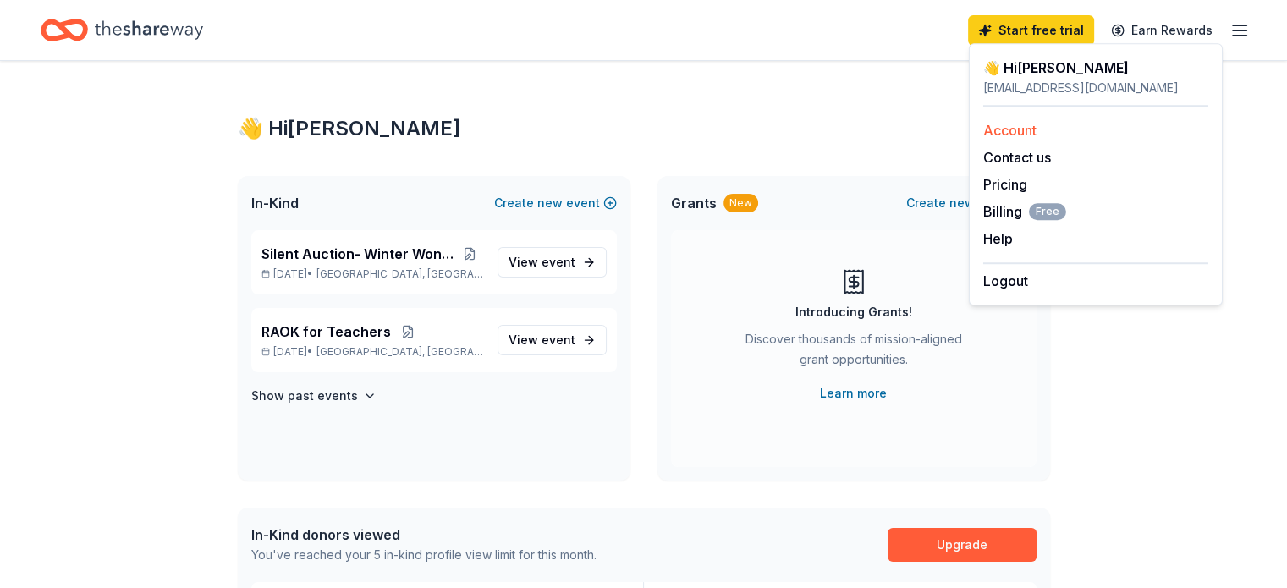
click at [995, 128] on link "Account" at bounding box center [1009, 130] width 53 height 17
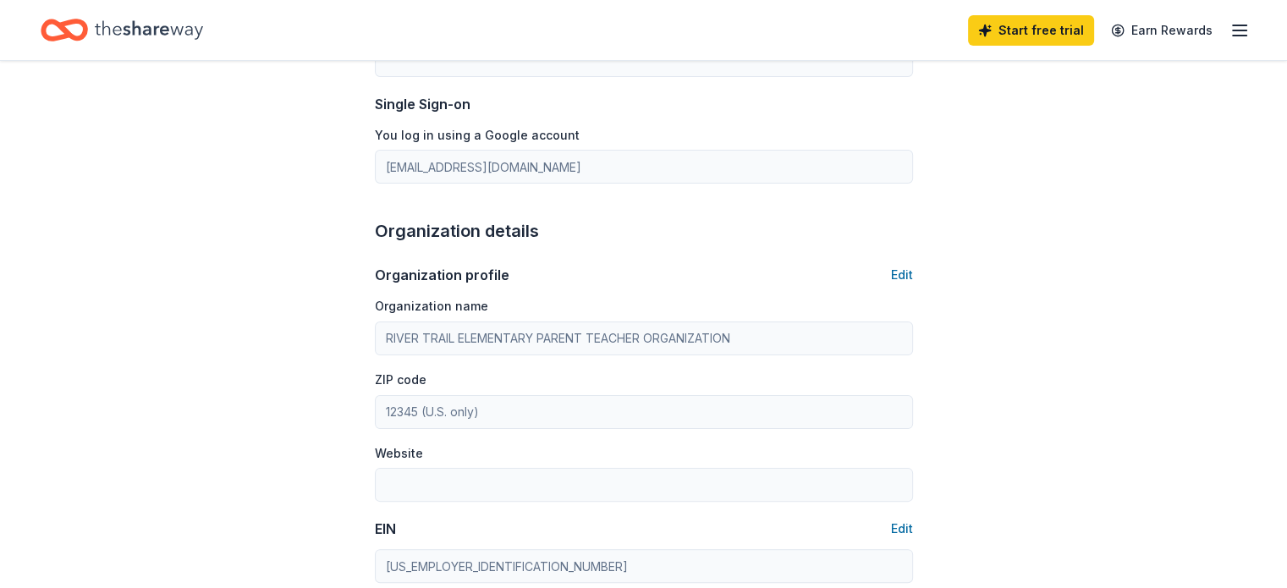
scroll to position [337, 0]
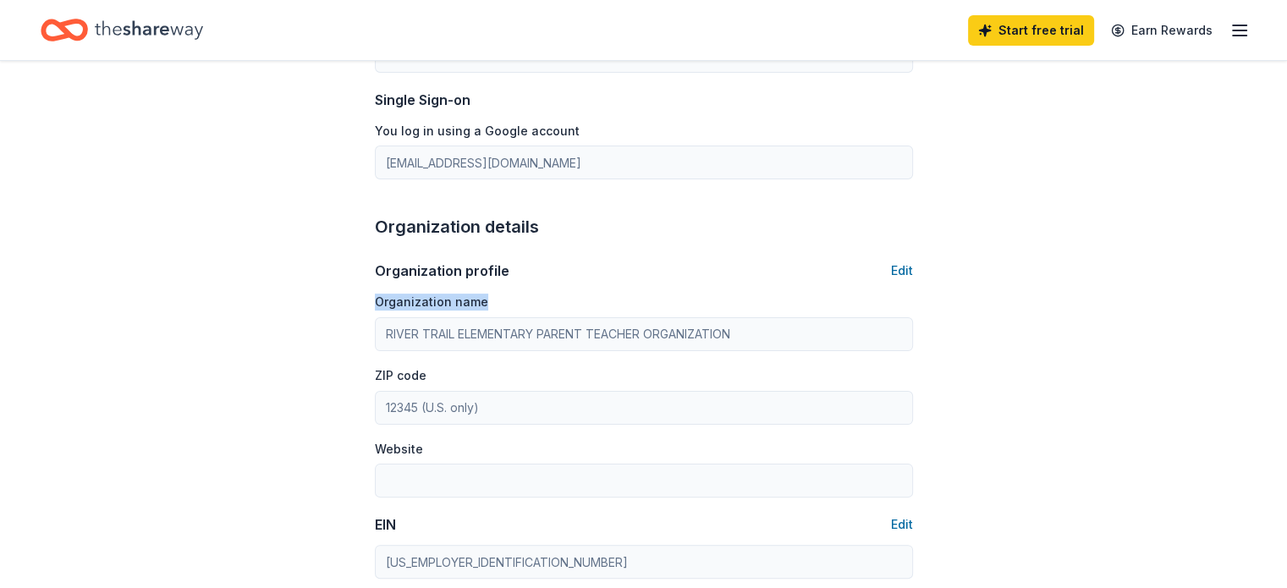
drag, startPoint x: 1280, startPoint y: 245, endPoint x: 1279, endPoint y: 335, distance: 90.6
click at [1279, 335] on div "Account About me Profile Edit First name [PERSON_NAME] Last name [PERSON_NAME] …" at bounding box center [643, 452] width 1287 height 1457
click at [85, 26] on icon "Home" at bounding box center [72, 29] width 26 height 17
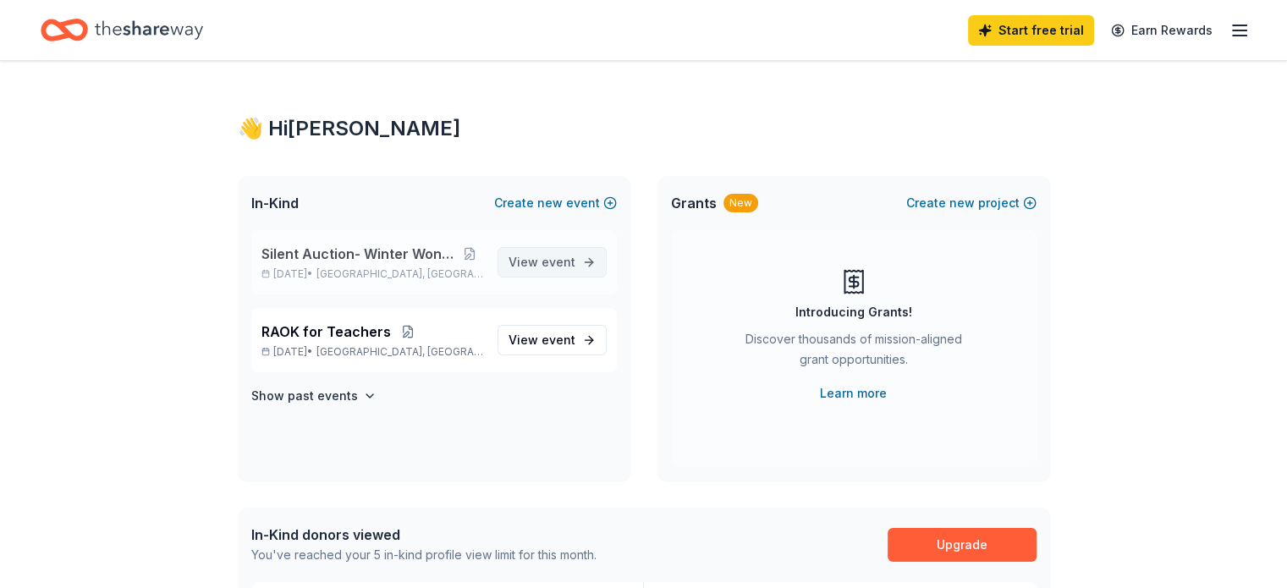
click at [540, 267] on span "View event" at bounding box center [542, 262] width 67 height 20
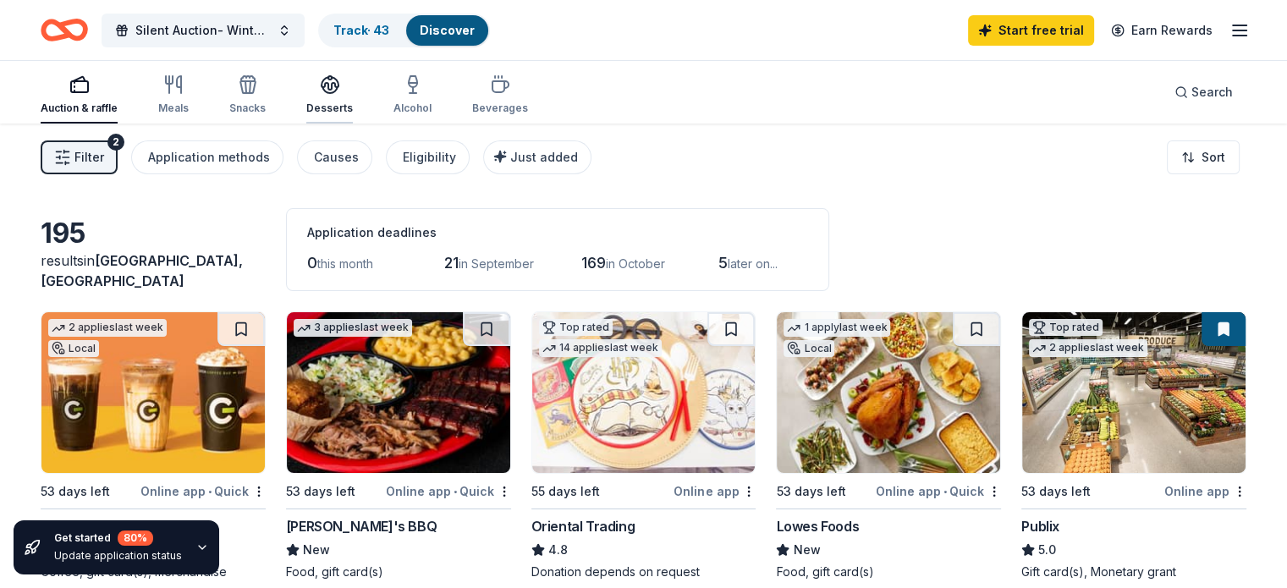
click at [339, 98] on div "Desserts" at bounding box center [329, 94] width 47 height 41
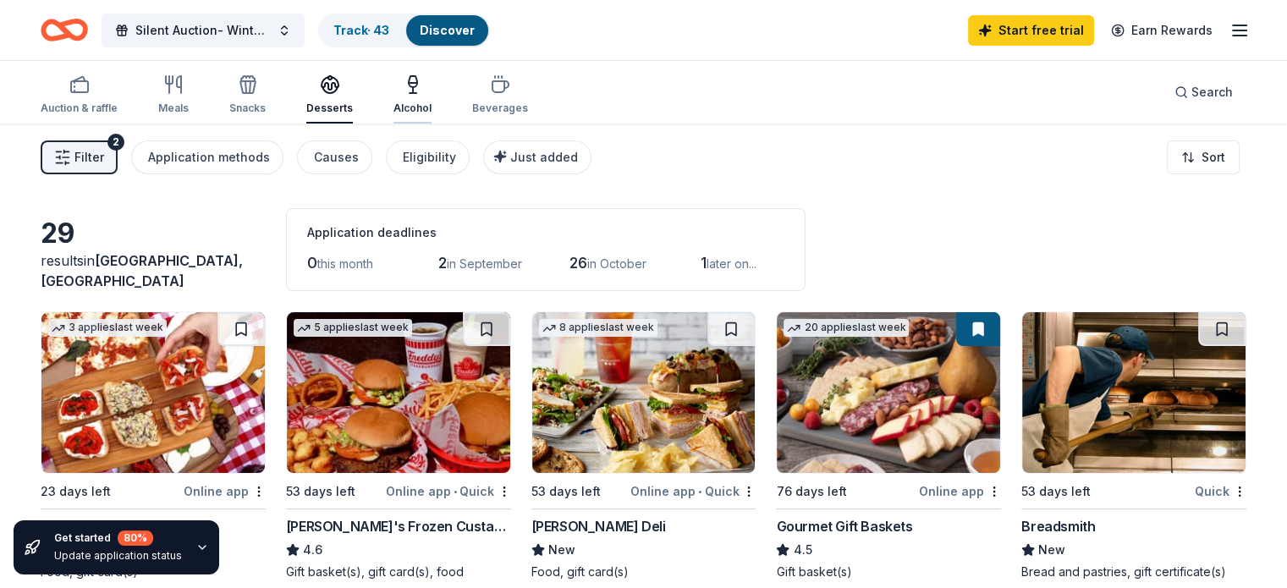
click at [423, 92] on icon "button" at bounding box center [413, 84] width 20 height 20
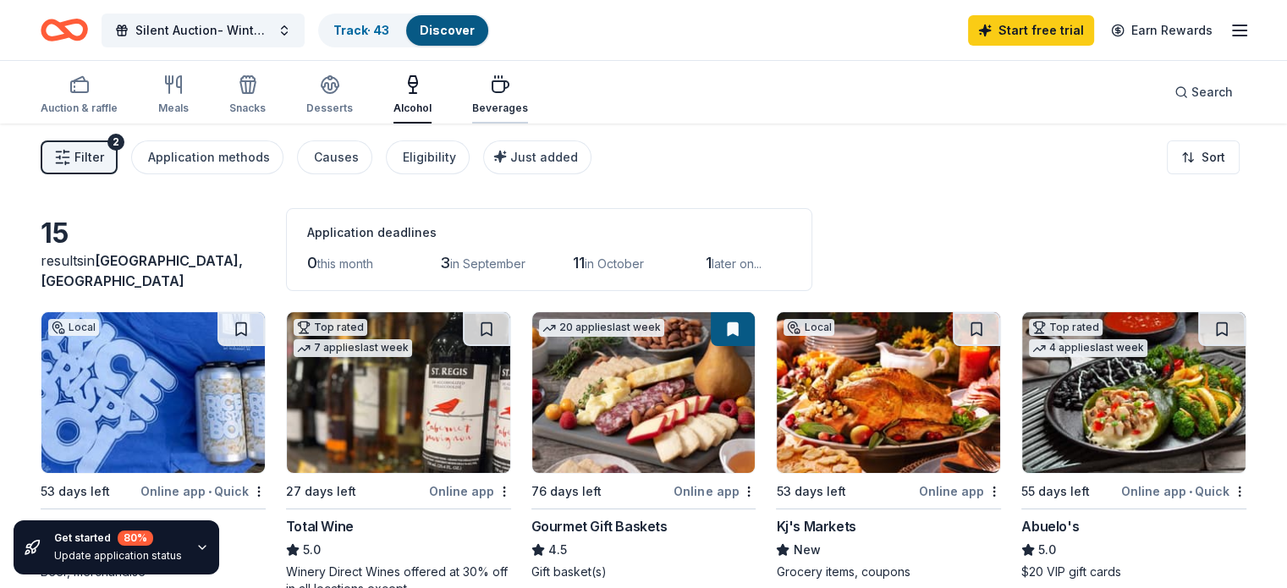
click at [511, 102] on div "Beverages" at bounding box center [500, 109] width 56 height 14
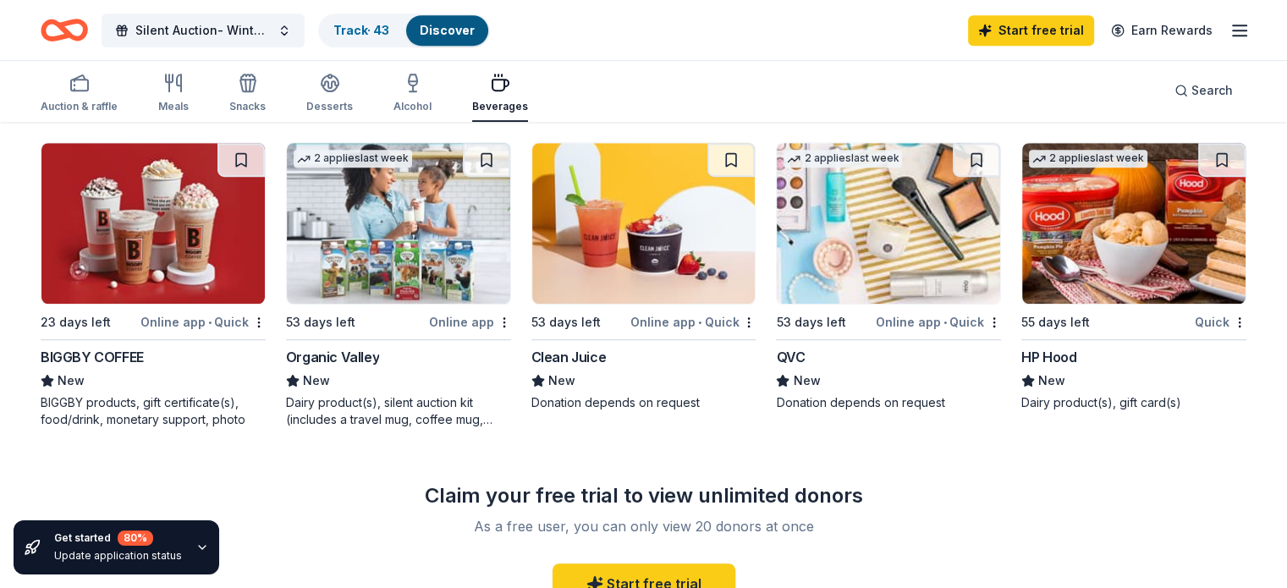
scroll to position [1135, 0]
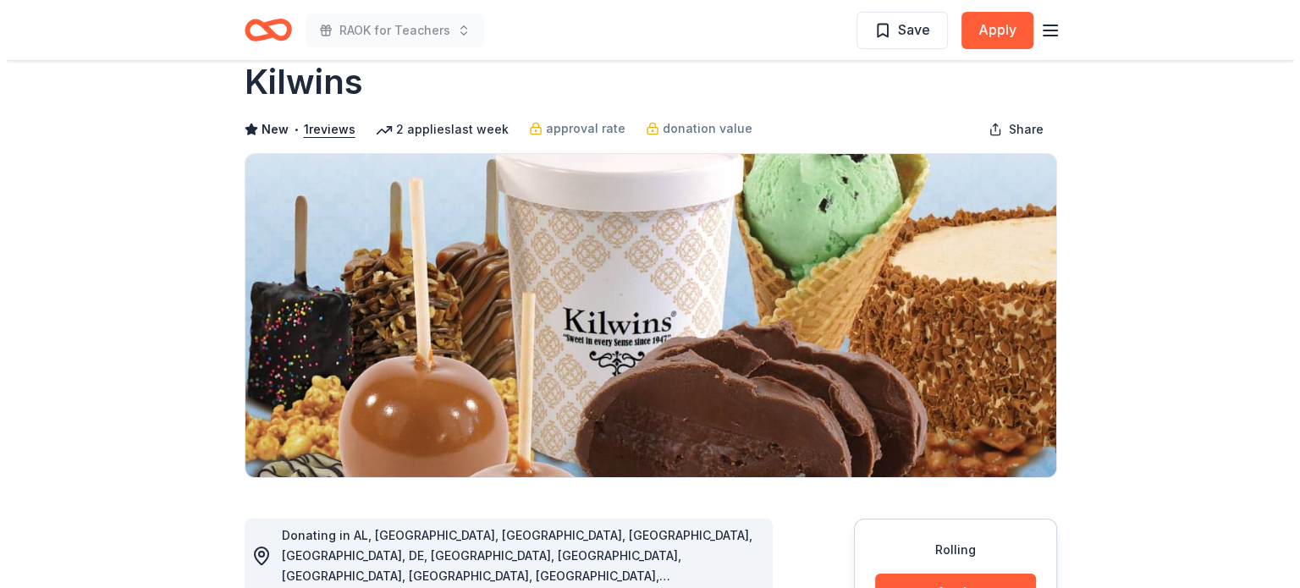
scroll to position [47, 0]
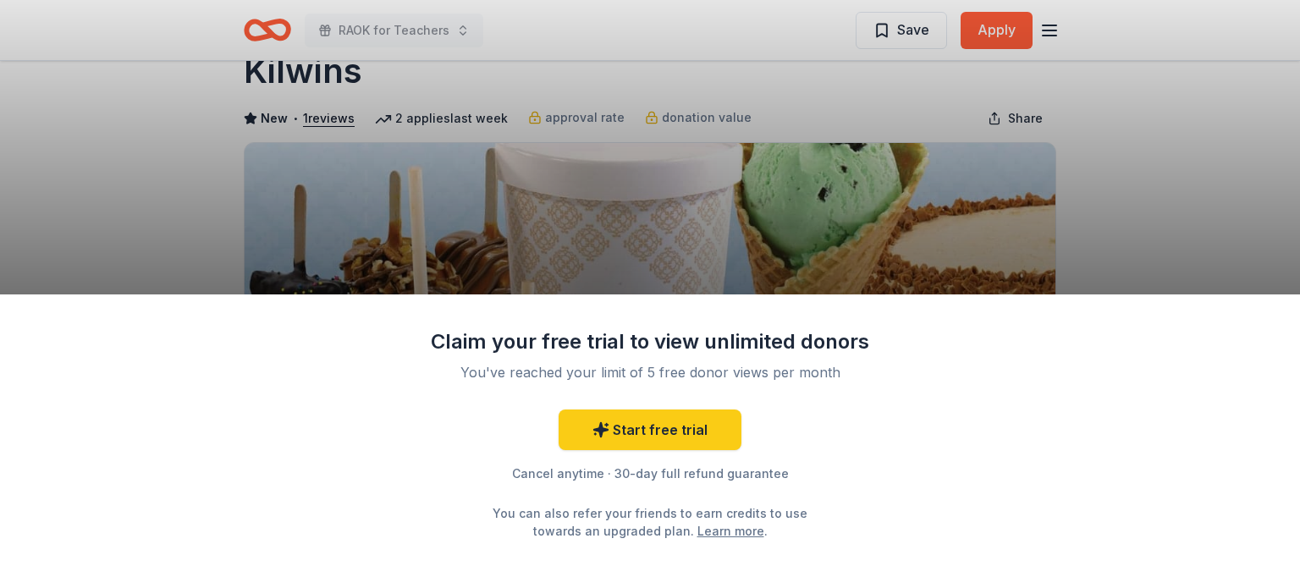
click at [1286, 76] on html "RAOK for Teachers Save Apply Rolling Share Kilwins New • 1 reviews 2 applies la…" at bounding box center [650, 247] width 1300 height 588
click at [1163, 169] on div "Claim your free trial to view unlimited donors You've reached your limit of 5 f…" at bounding box center [650, 294] width 1300 height 588
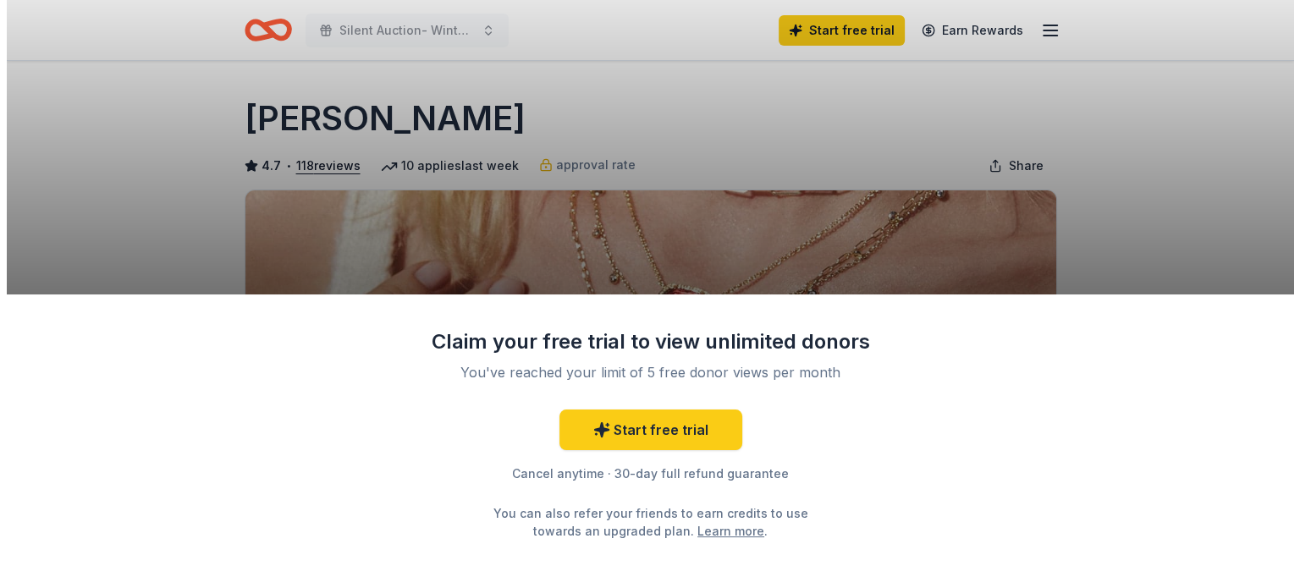
scroll to position [60, 0]
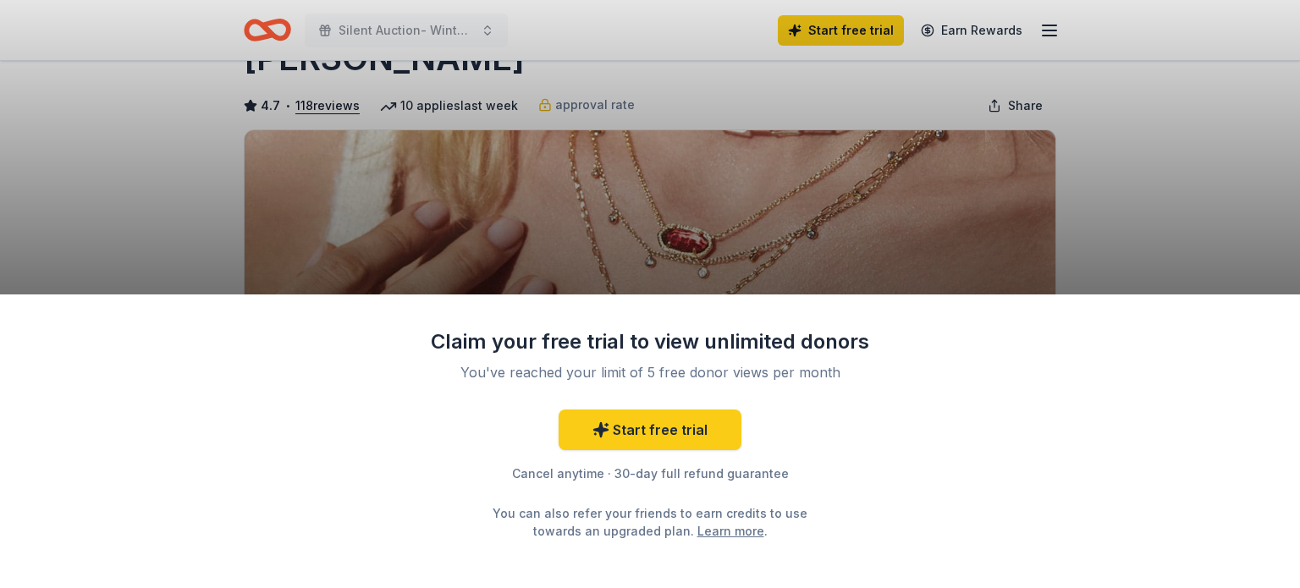
drag, startPoint x: 0, startPoint y: 0, endPoint x: 1297, endPoint y: 119, distance: 1302.0
click at [1286, 119] on html "Silent Auction- Winter Wonderland Start free trial Earn Rewards Due [DATE] Shar…" at bounding box center [650, 234] width 1300 height 588
